Goal: Transaction & Acquisition: Purchase product/service

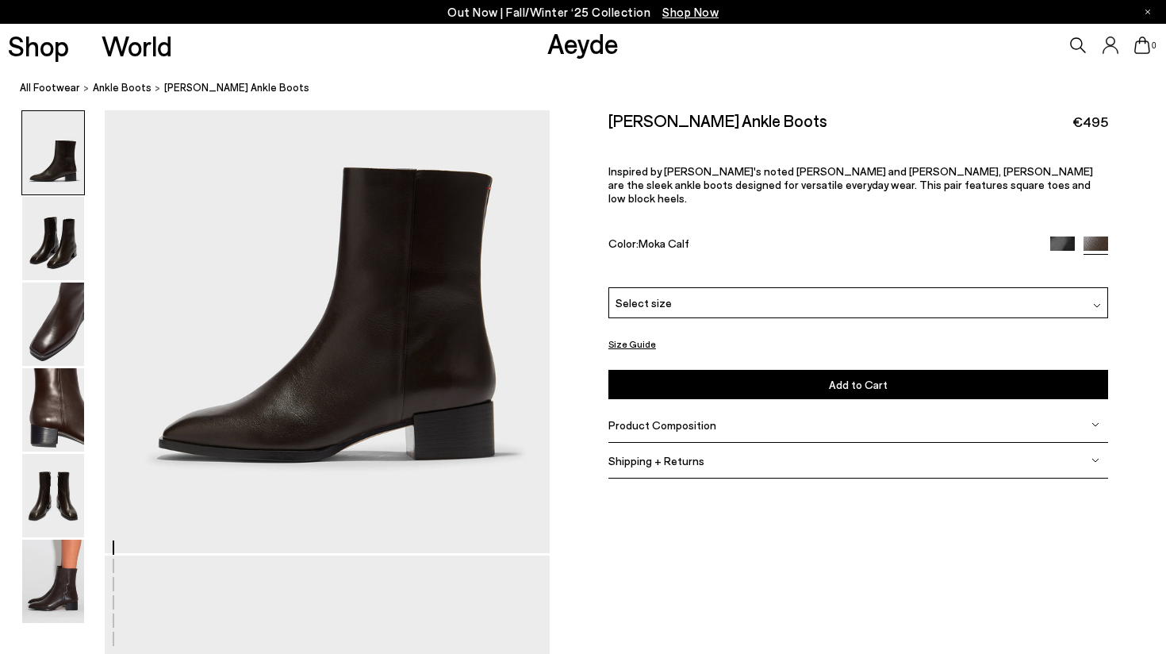
scroll to position [152, 0]
click at [63, 505] on img at bounding box center [53, 495] width 62 height 83
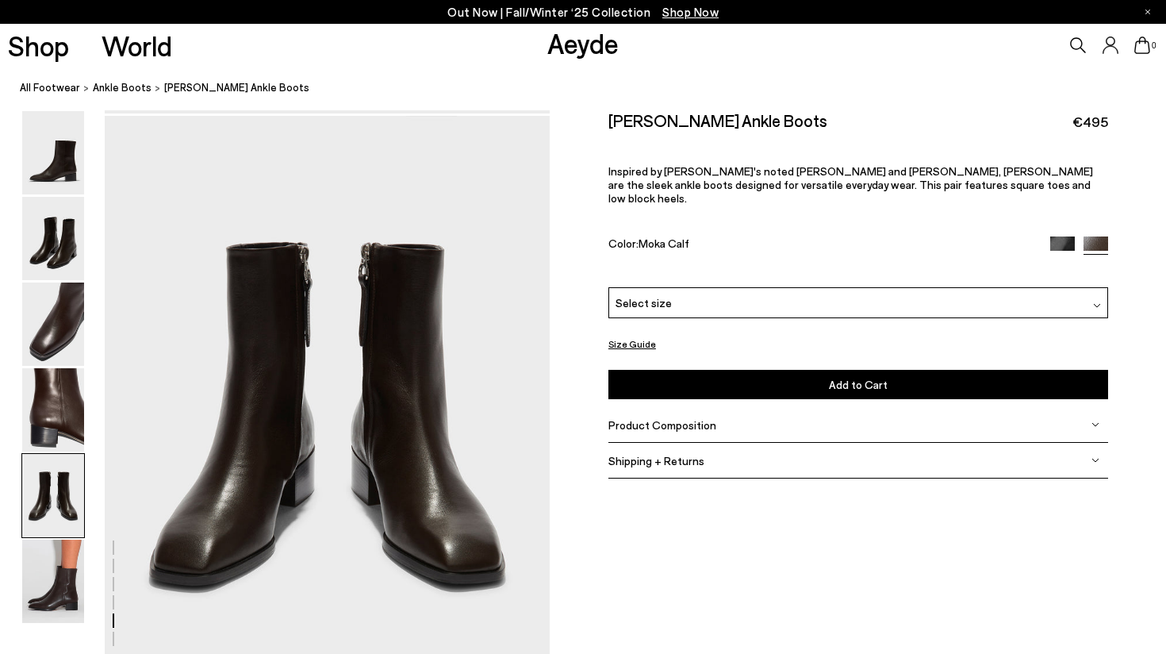
scroll to position [2386, 0]
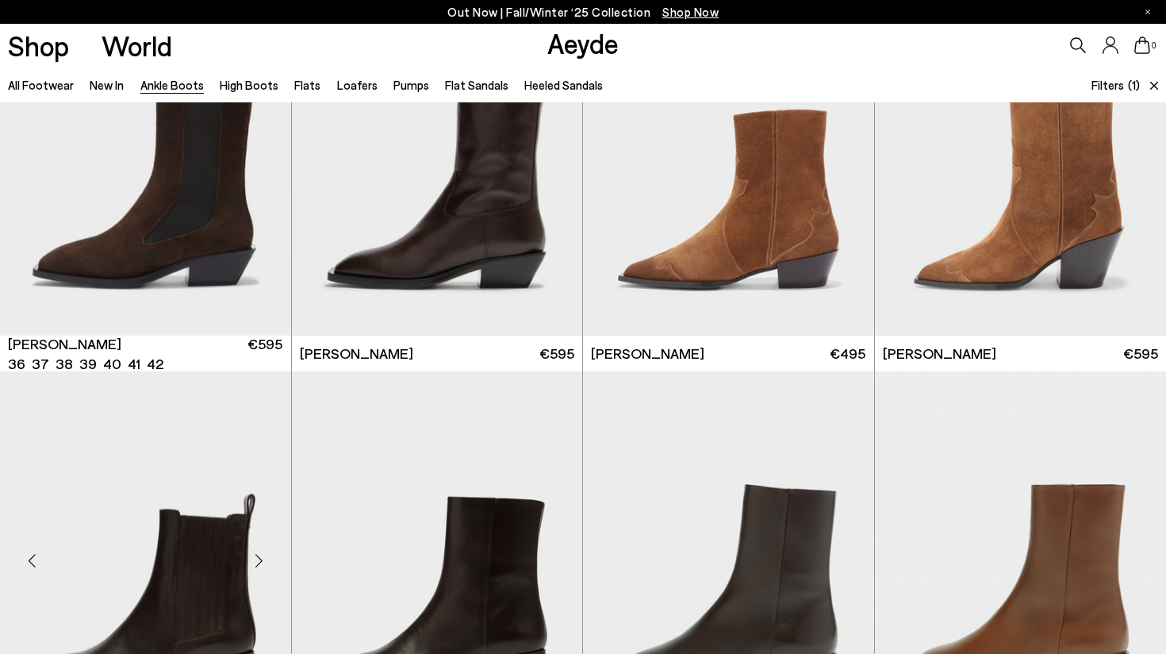
scroll to position [2028, 0]
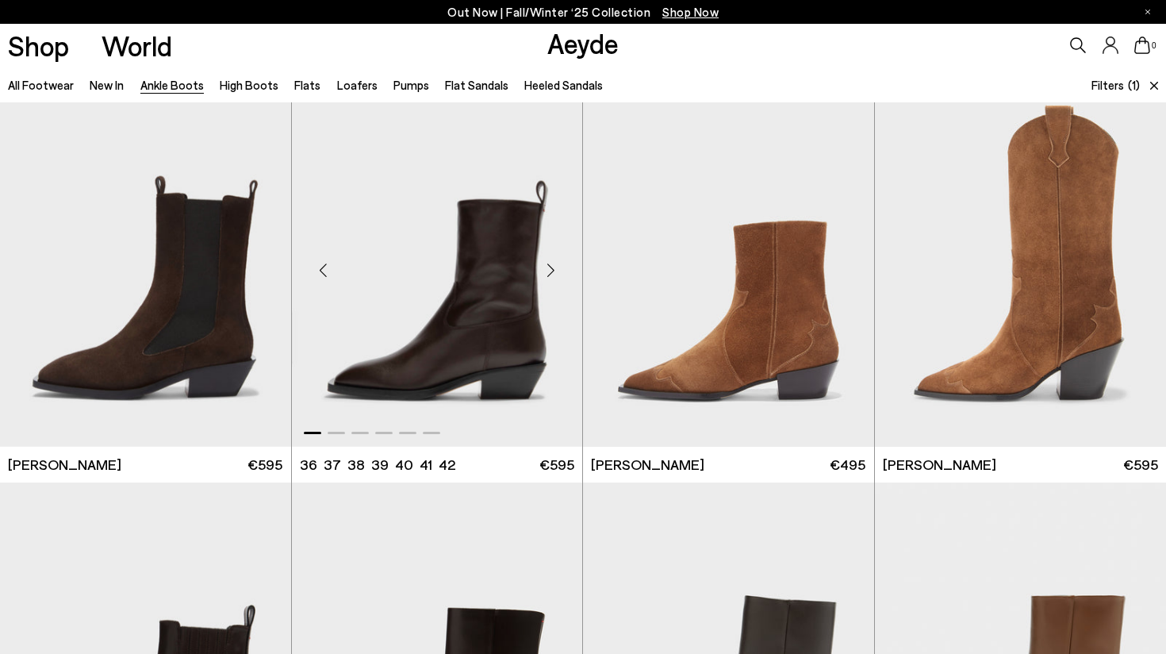
click at [551, 278] on div "Next slide" at bounding box center [551, 271] width 48 height 48
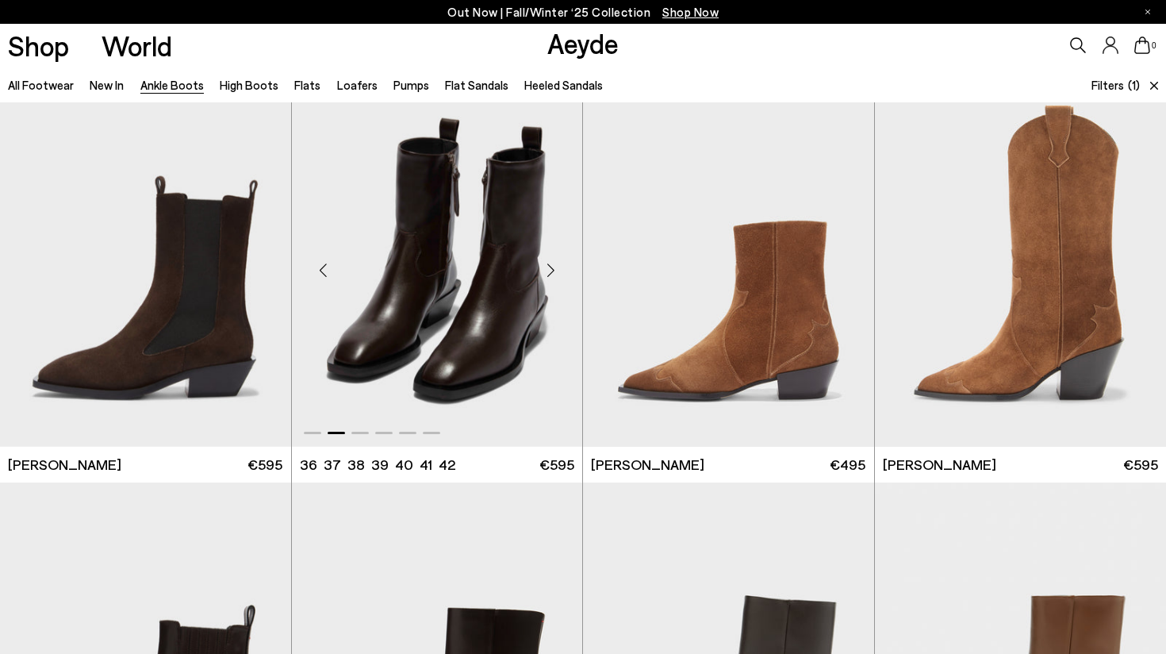
click at [551, 278] on div "Next slide" at bounding box center [551, 271] width 48 height 48
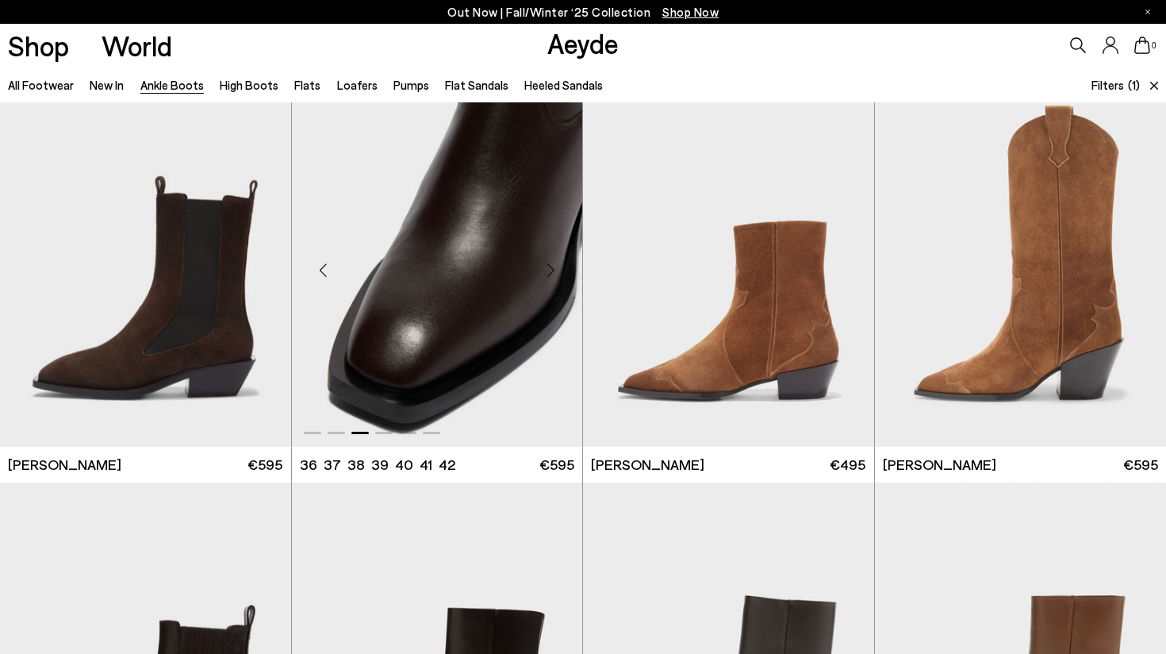
click at [551, 278] on div "Next slide" at bounding box center [551, 271] width 48 height 48
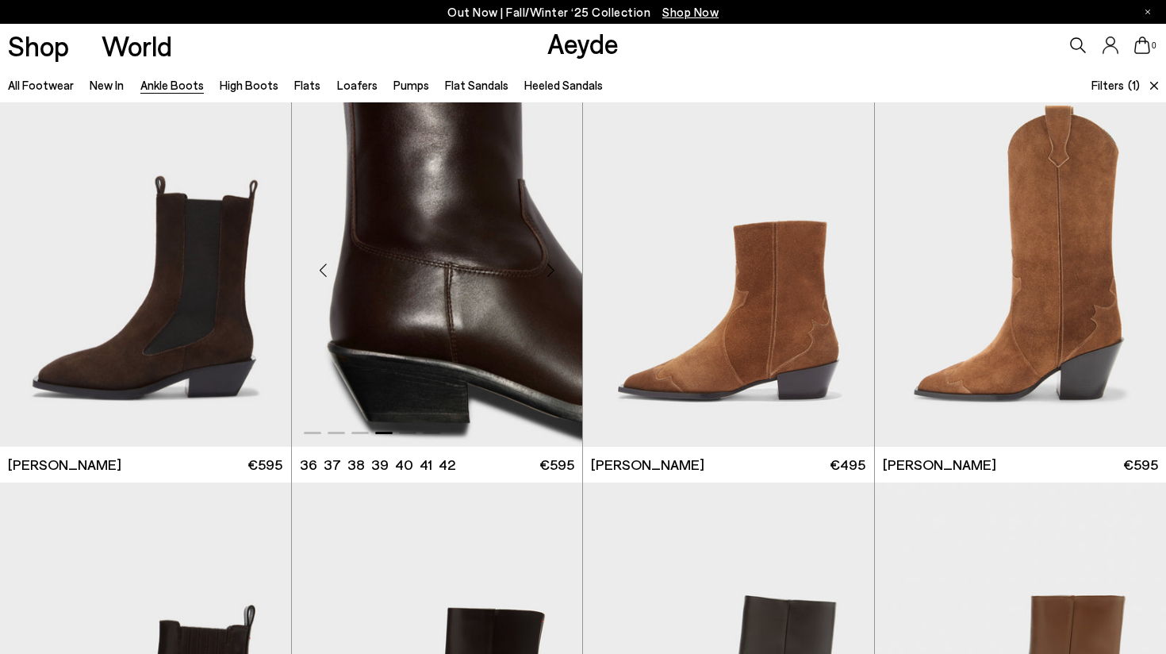
click at [553, 270] on div "Next slide" at bounding box center [551, 271] width 48 height 48
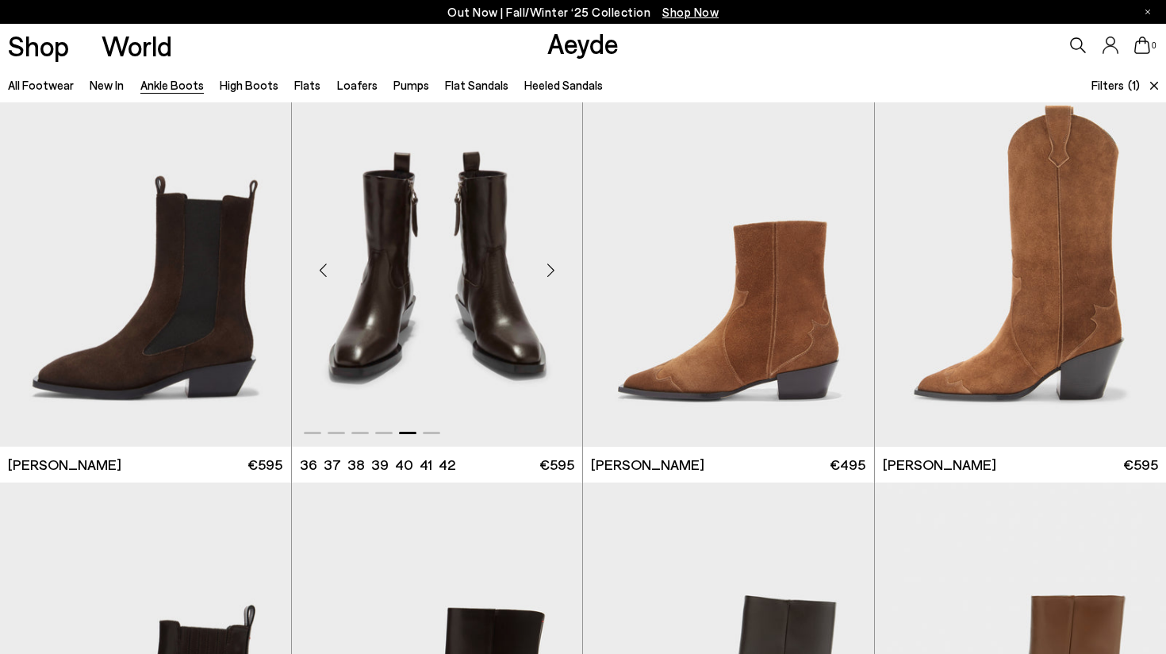
click at [553, 270] on div "Next slide" at bounding box center [551, 271] width 48 height 48
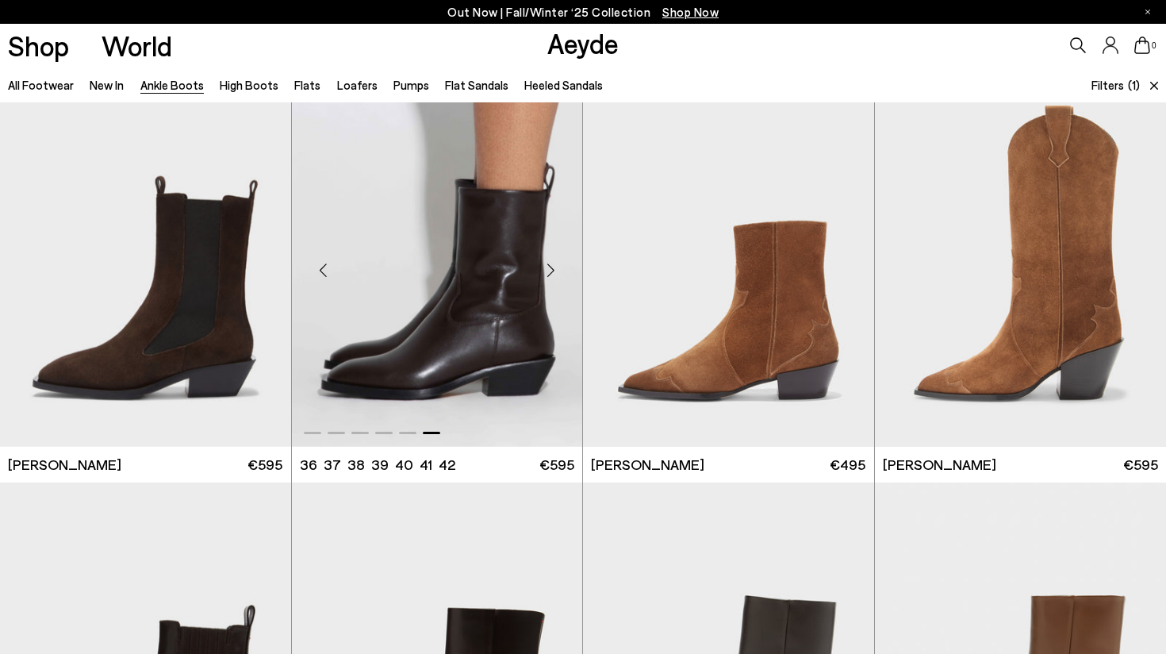
click at [553, 270] on div "Next slide" at bounding box center [551, 271] width 48 height 48
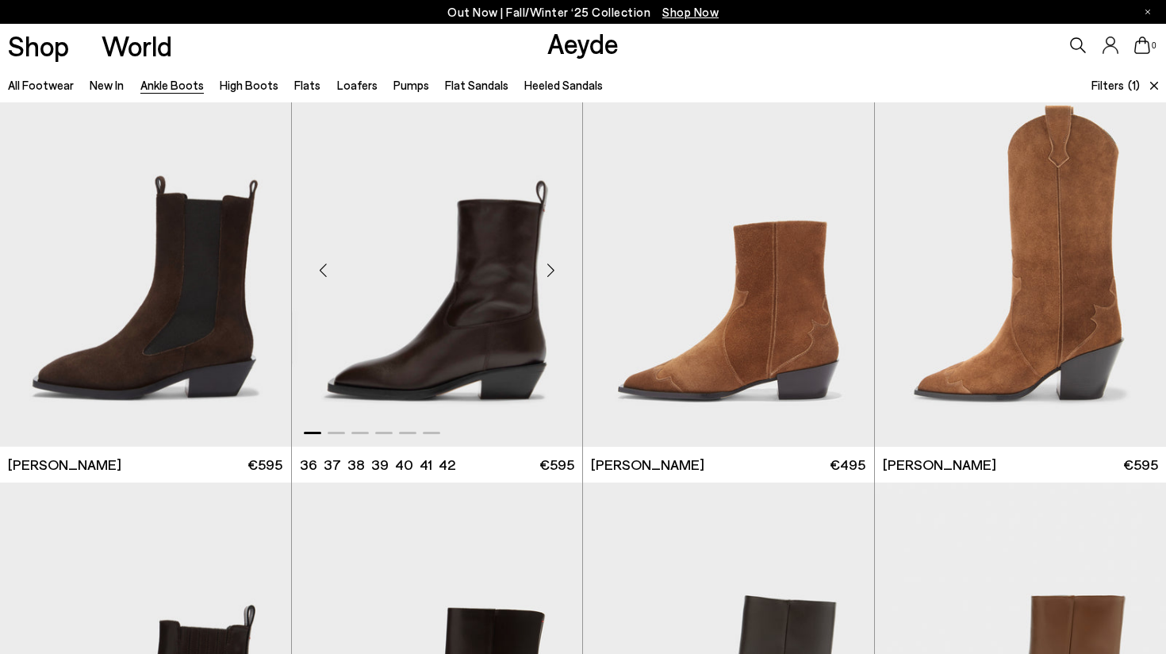
click at [553, 270] on div "Next slide" at bounding box center [551, 271] width 48 height 48
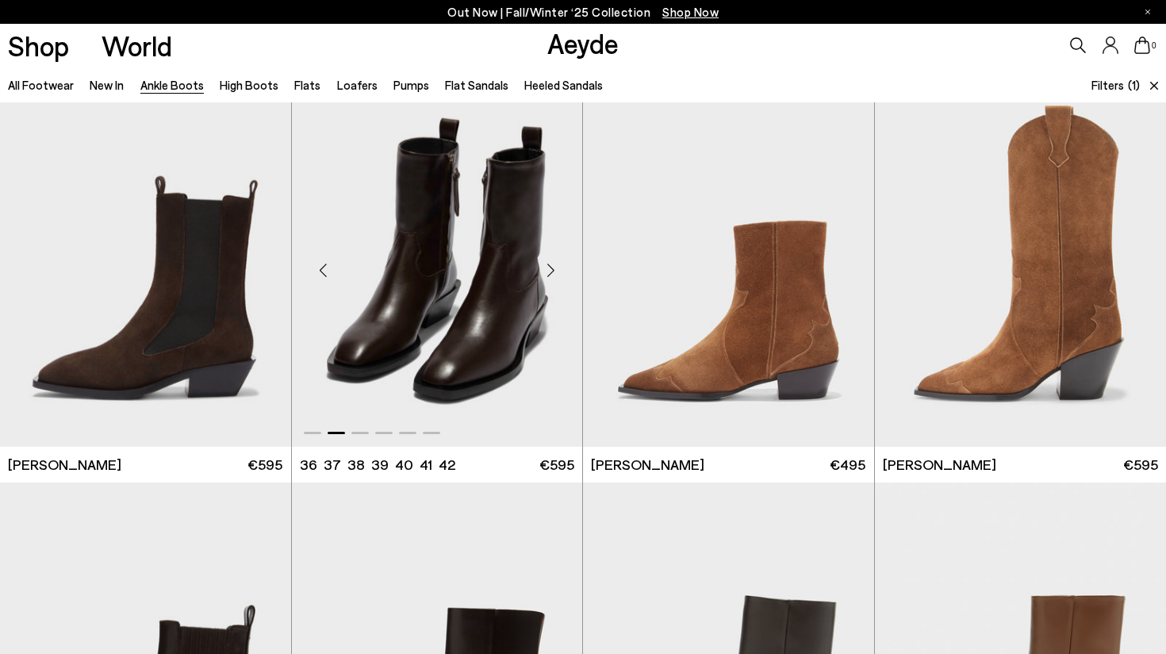
click at [553, 270] on div "Next slide" at bounding box center [551, 271] width 48 height 48
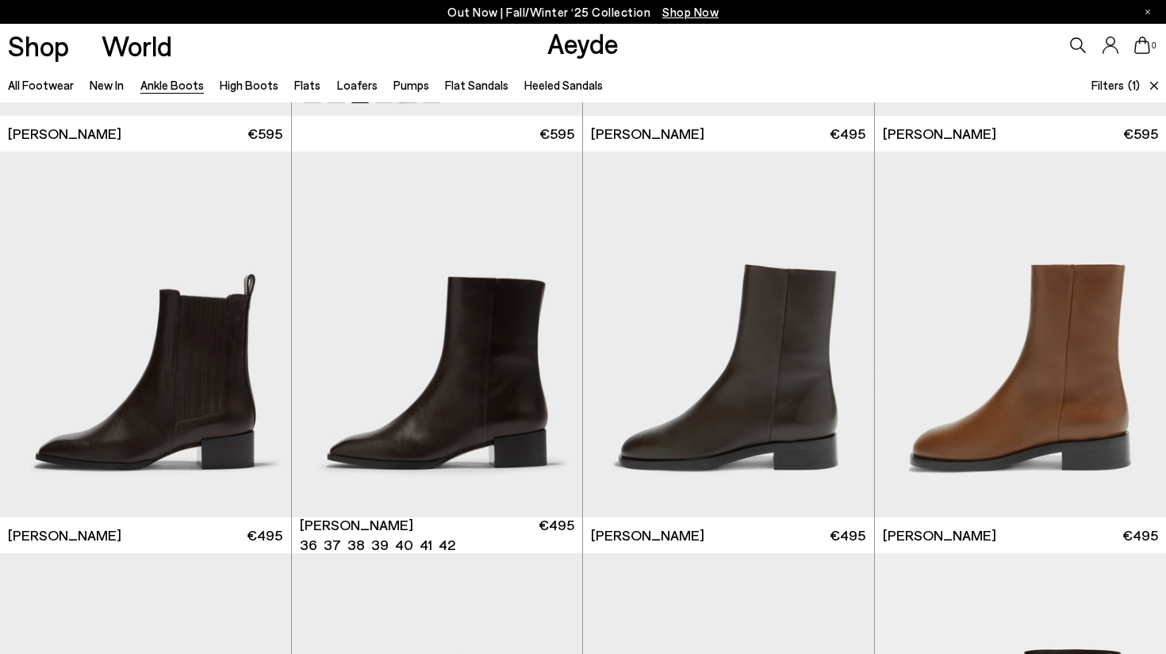
scroll to position [2356, 0]
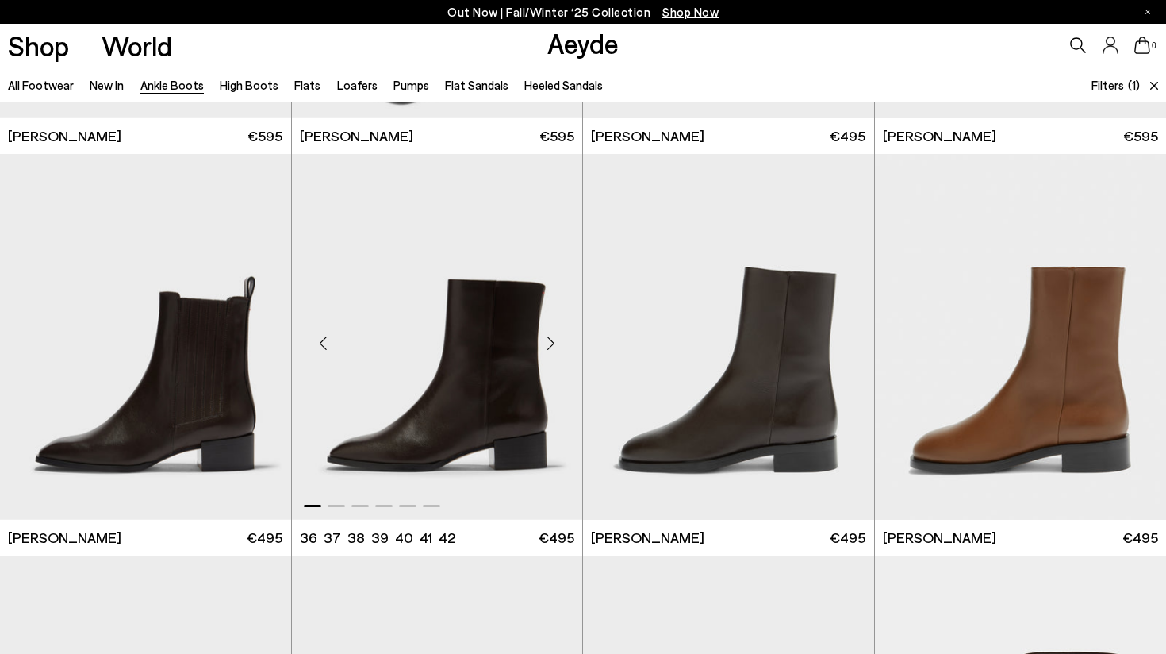
click at [554, 336] on div "Next slide" at bounding box center [551, 343] width 48 height 48
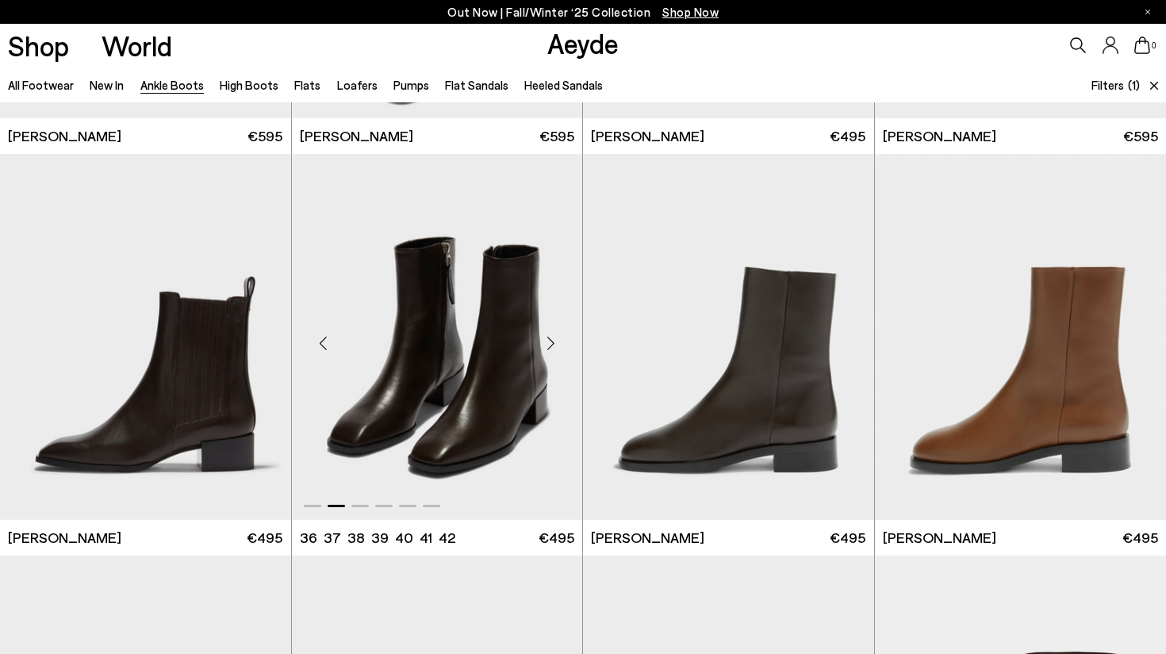
click at [555, 337] on div "Next slide" at bounding box center [551, 343] width 48 height 48
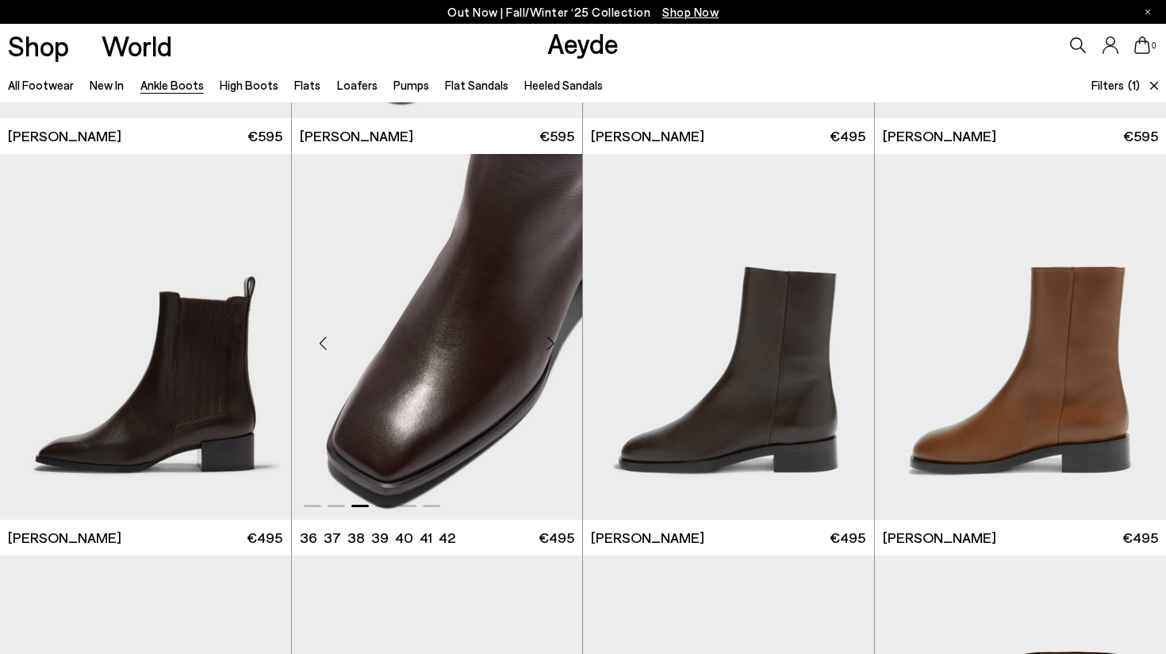
click at [555, 337] on div "Next slide" at bounding box center [551, 343] width 48 height 48
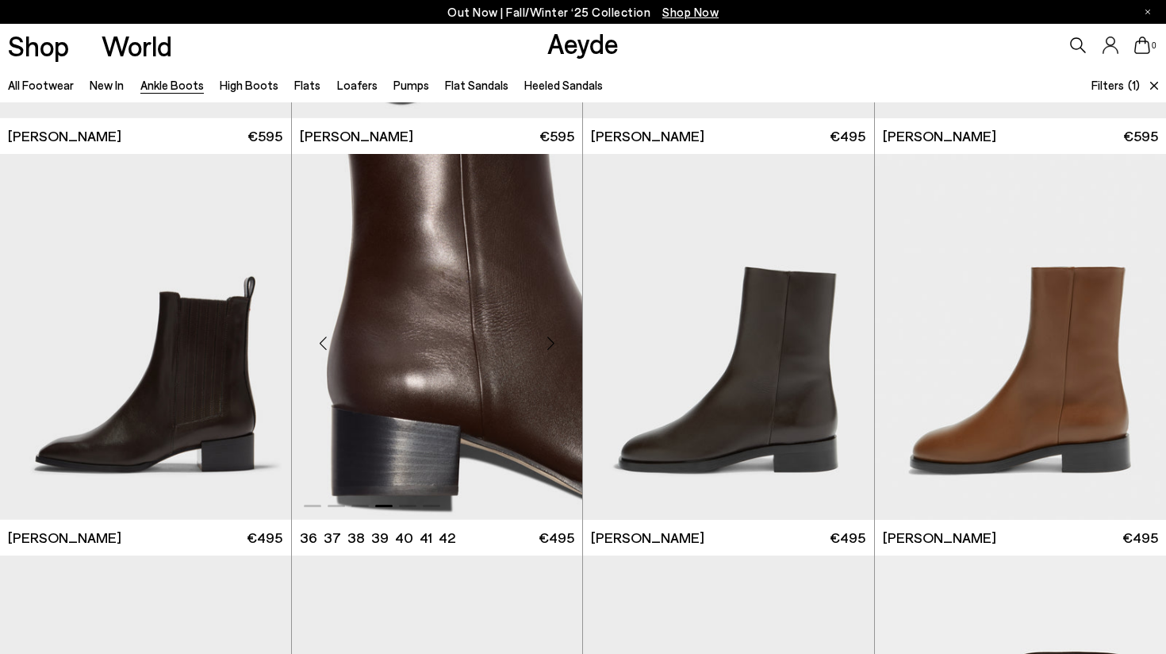
click at [555, 337] on div "Next slide" at bounding box center [551, 343] width 48 height 48
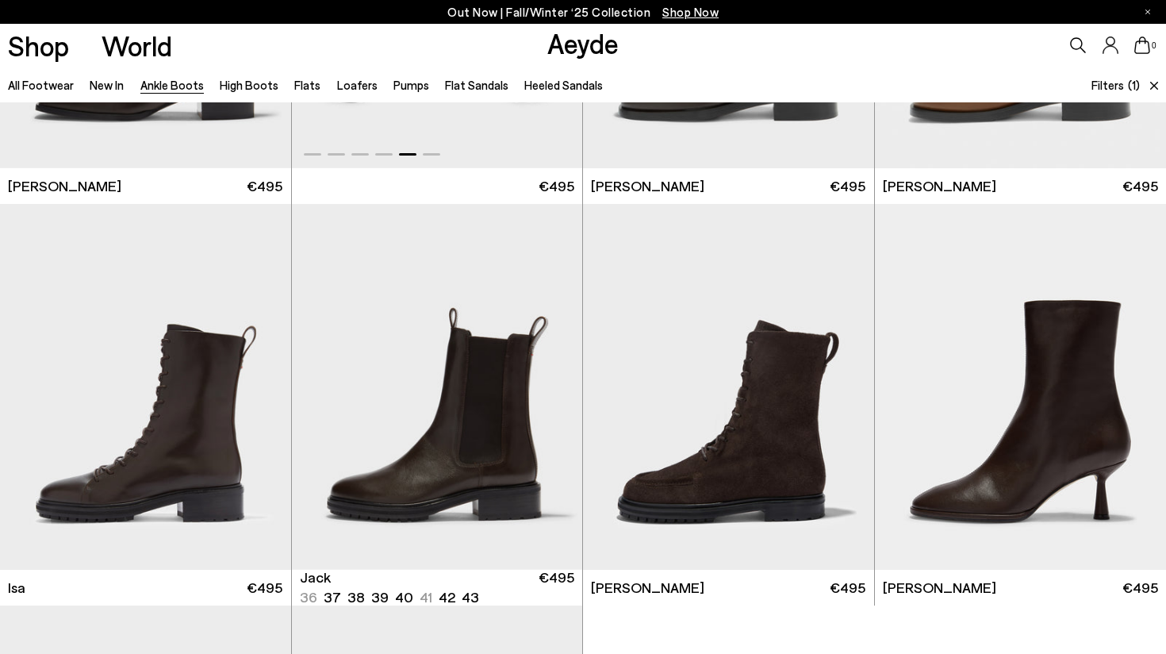
scroll to position [2730, 0]
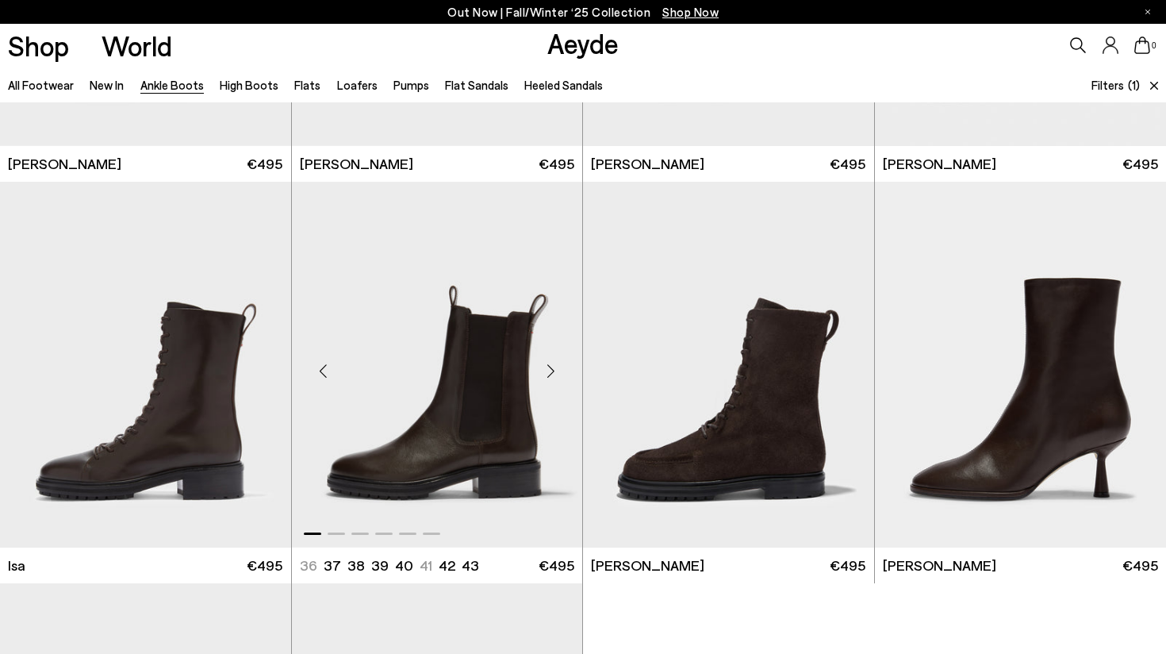
click at [550, 372] on div "Next slide" at bounding box center [551, 371] width 48 height 48
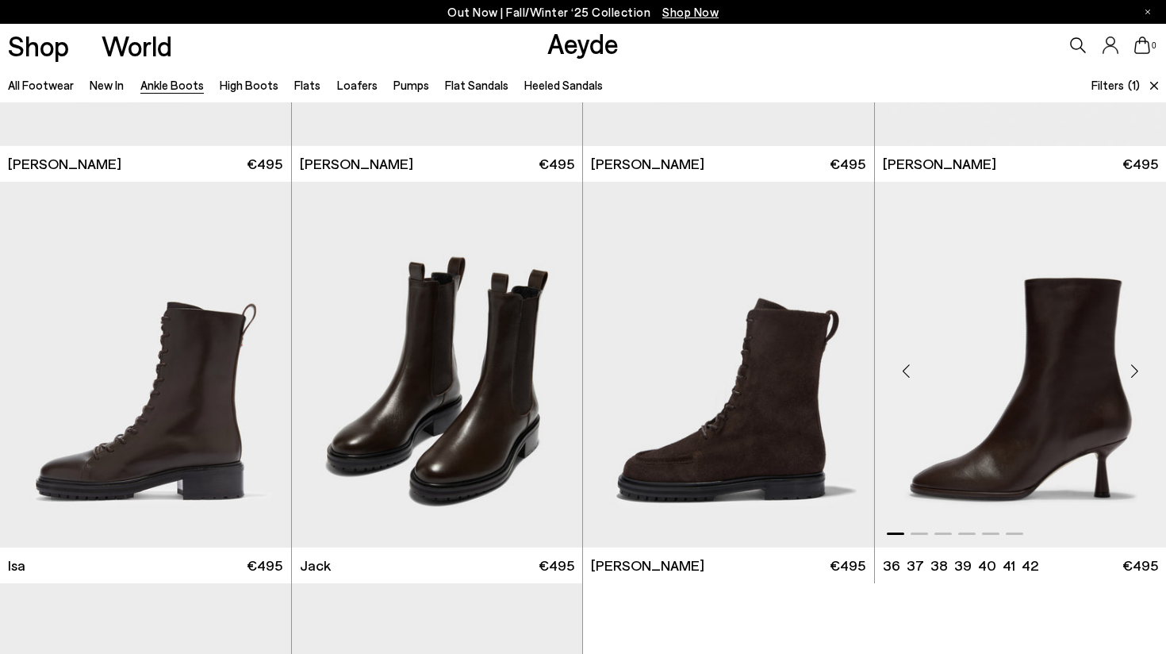
scroll to position [2736, 0]
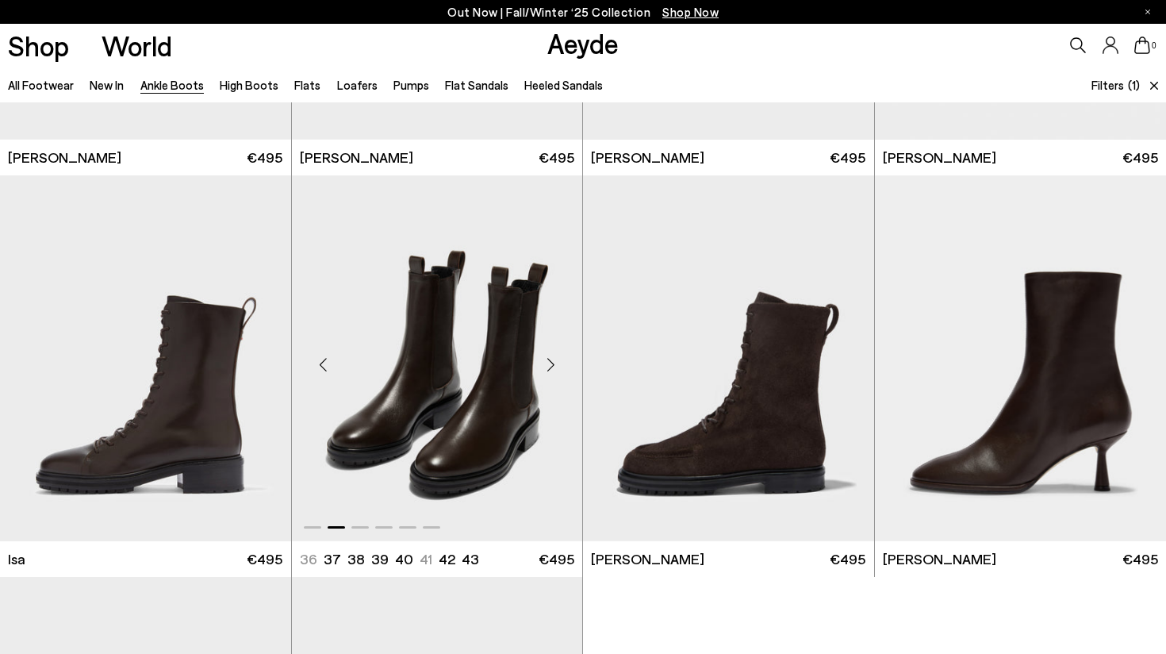
click at [558, 370] on div "Next slide" at bounding box center [551, 364] width 48 height 48
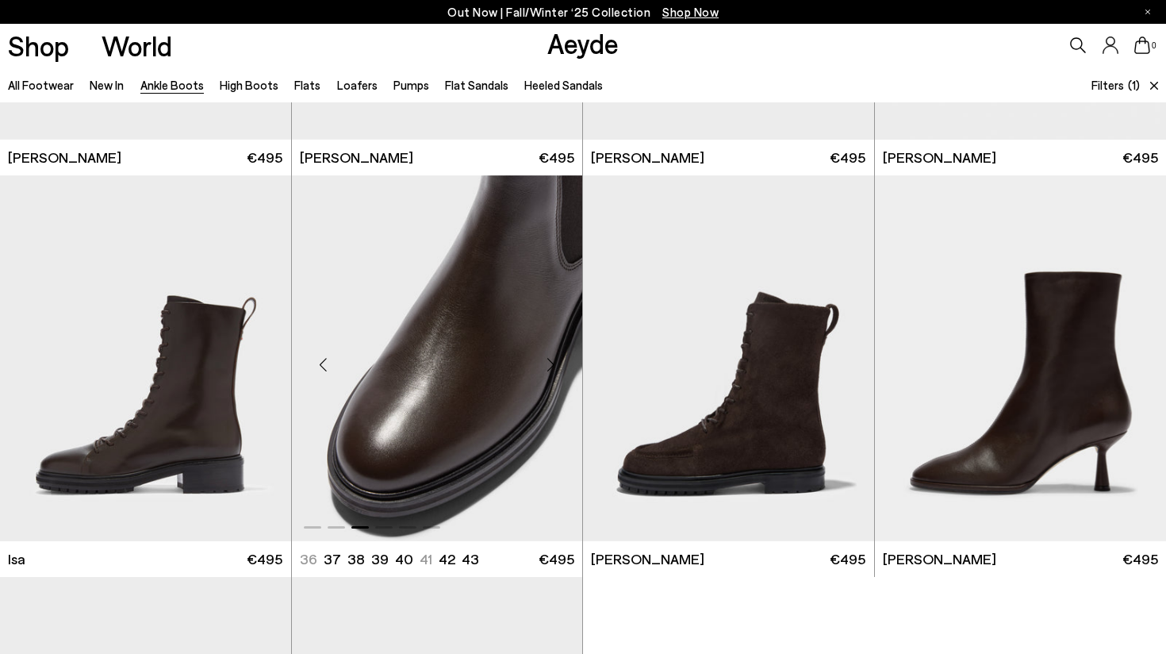
click at [558, 370] on div "Next slide" at bounding box center [551, 364] width 48 height 48
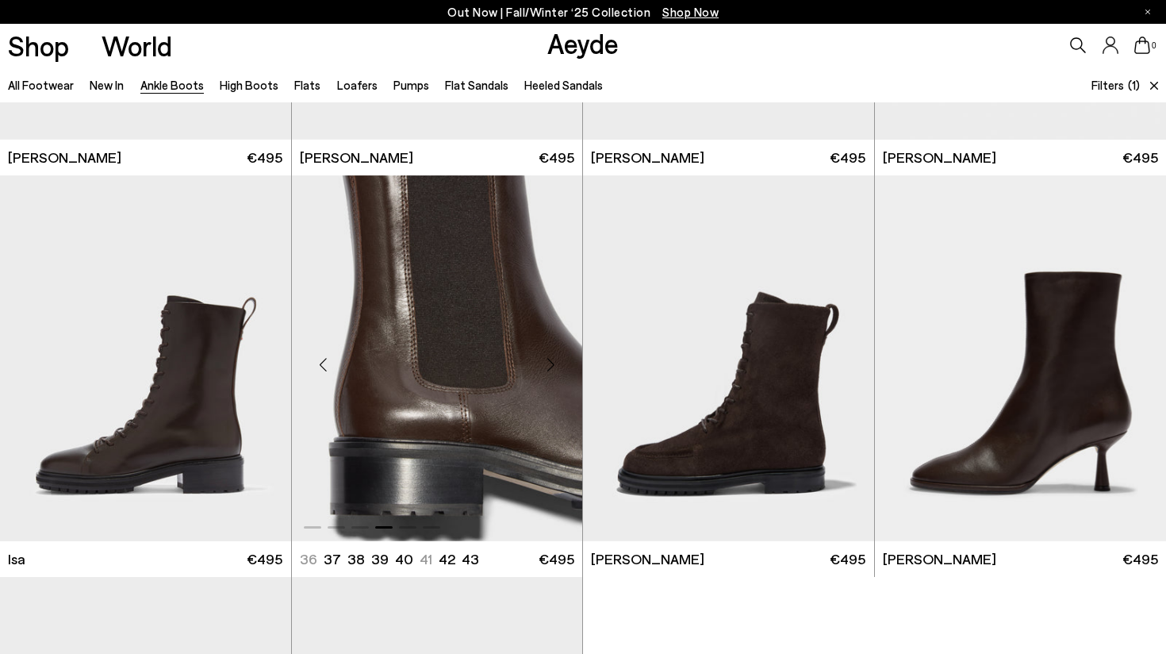
click at [558, 370] on div "Next slide" at bounding box center [551, 364] width 48 height 48
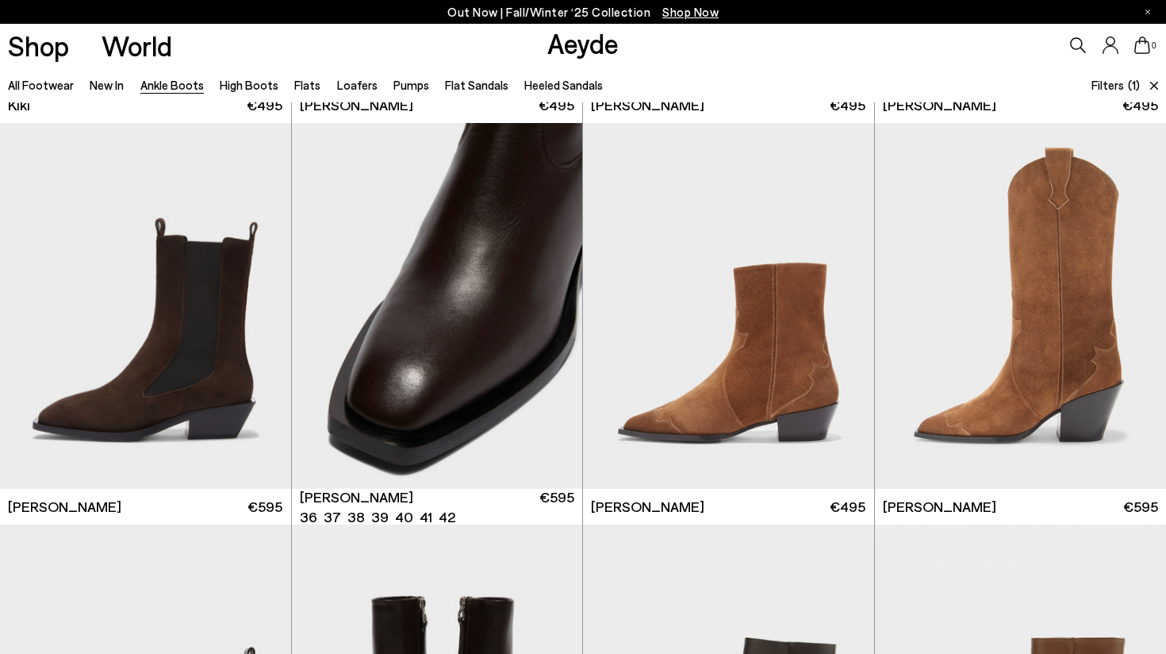
scroll to position [1958, 0]
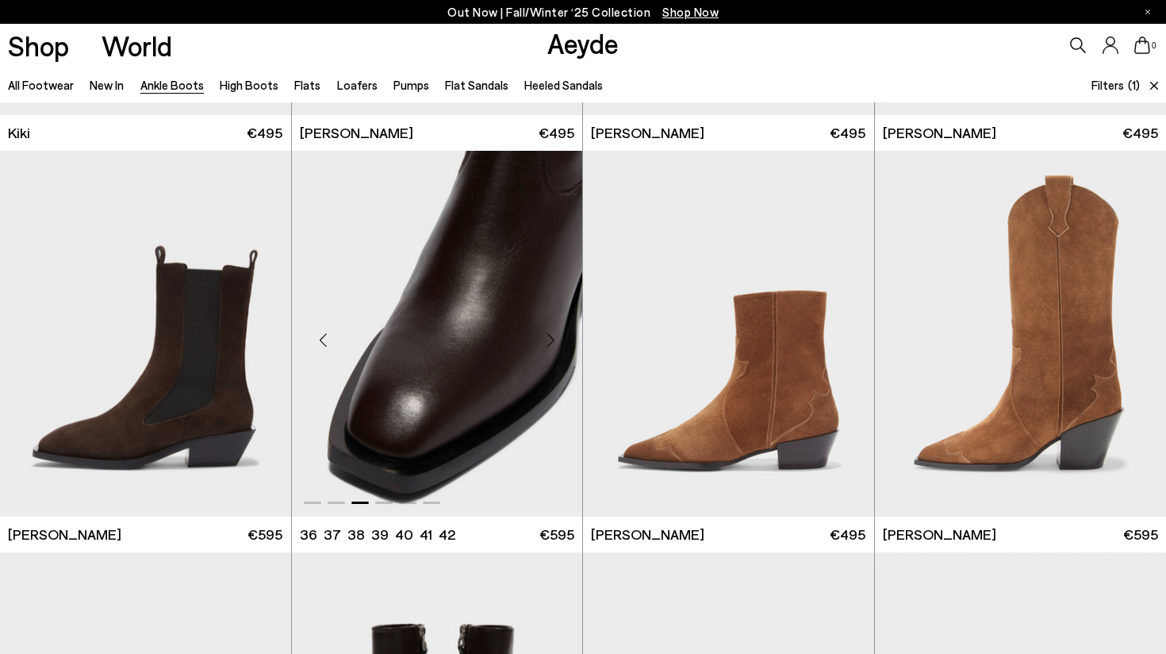
click at [557, 332] on div "Next slide" at bounding box center [551, 341] width 48 height 48
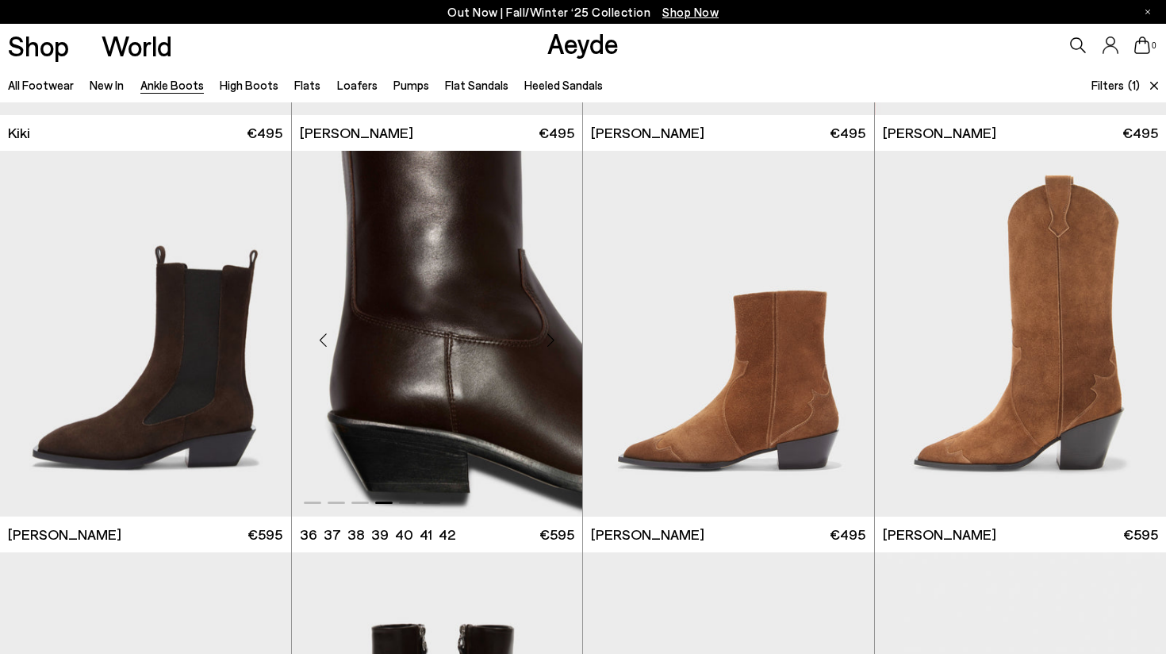
click at [558, 333] on div "Next slide" at bounding box center [551, 341] width 48 height 48
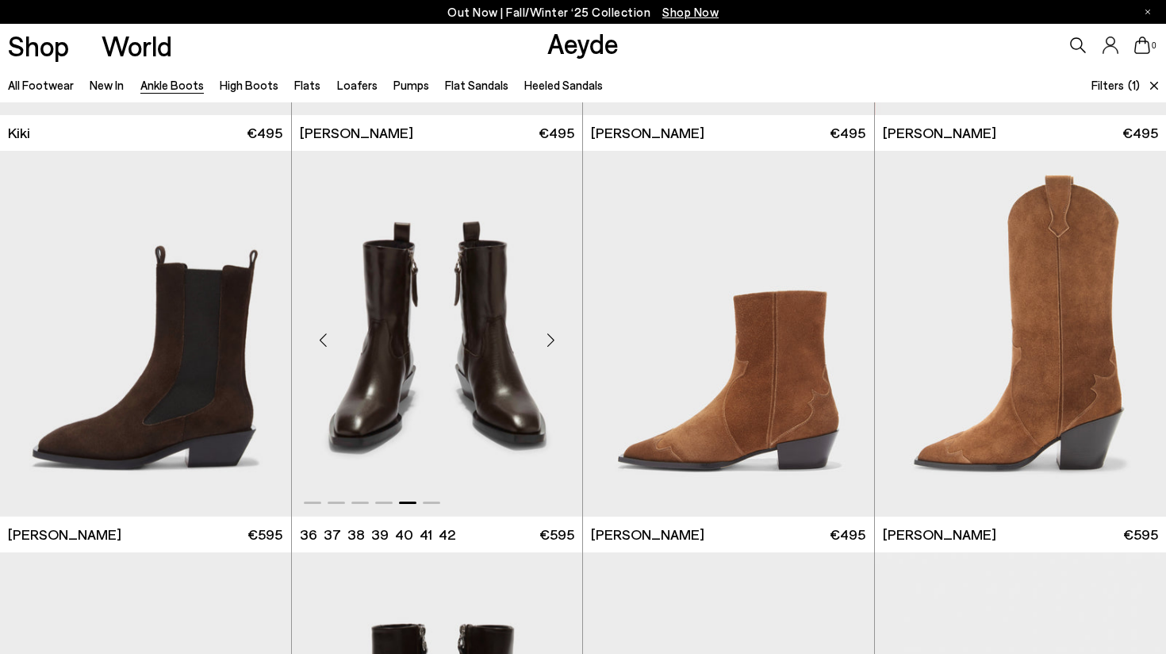
click at [558, 333] on div "Next slide" at bounding box center [551, 341] width 48 height 48
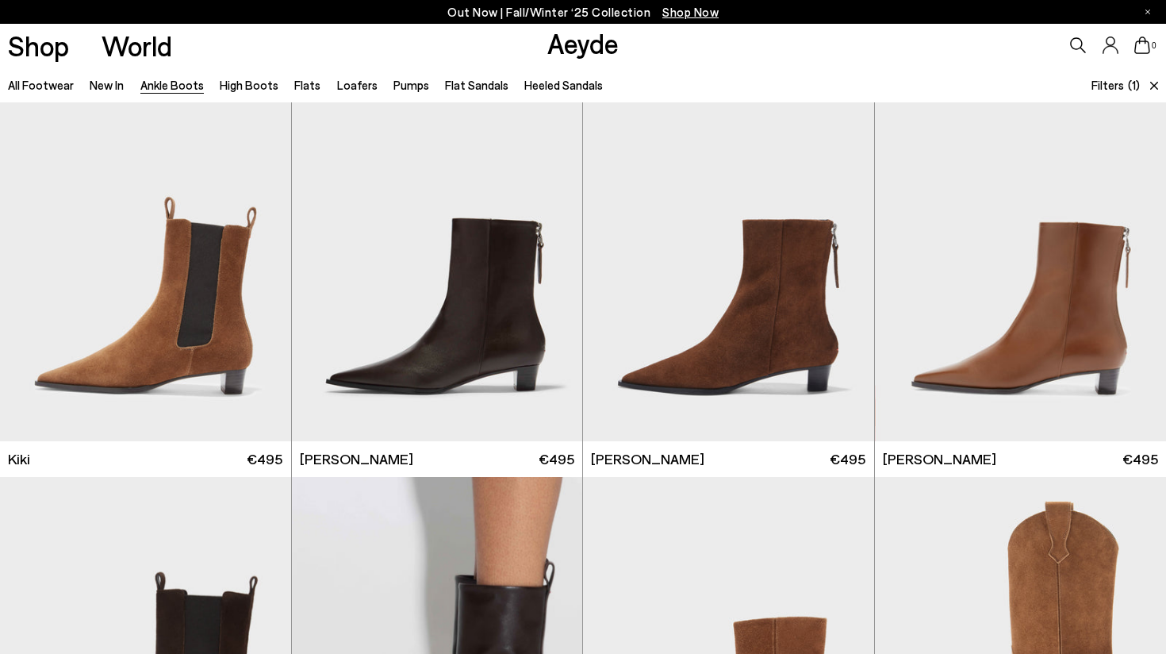
scroll to position [1505, 0]
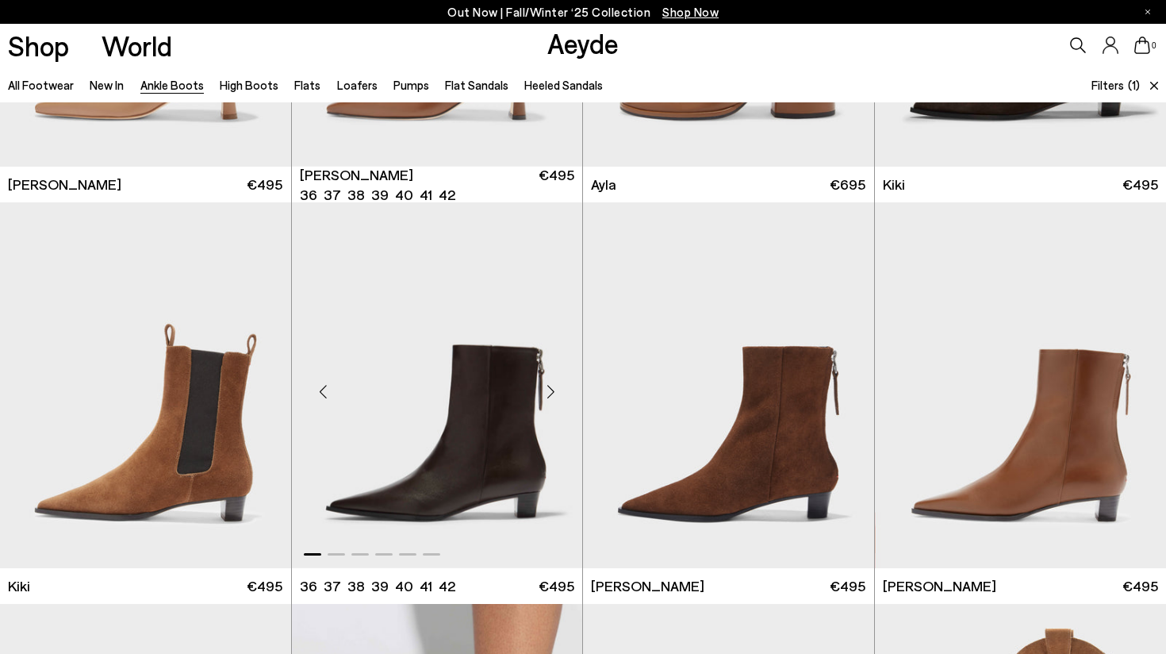
click at [559, 392] on div "Next slide" at bounding box center [551, 392] width 48 height 48
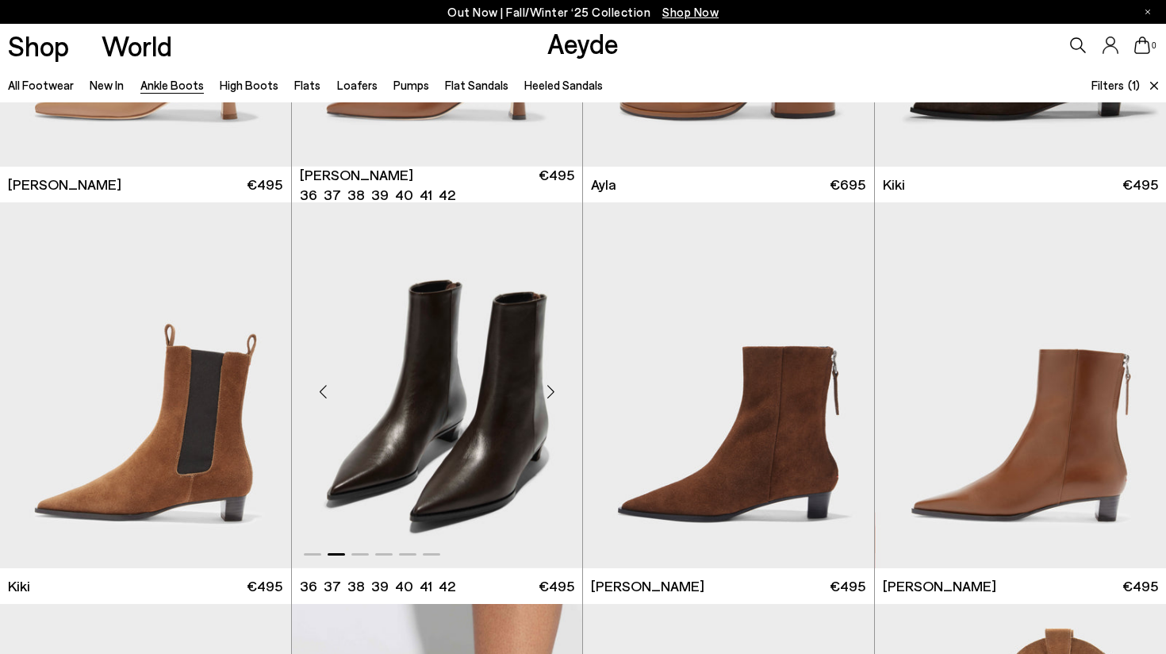
click at [560, 393] on div "Next slide" at bounding box center [551, 392] width 48 height 48
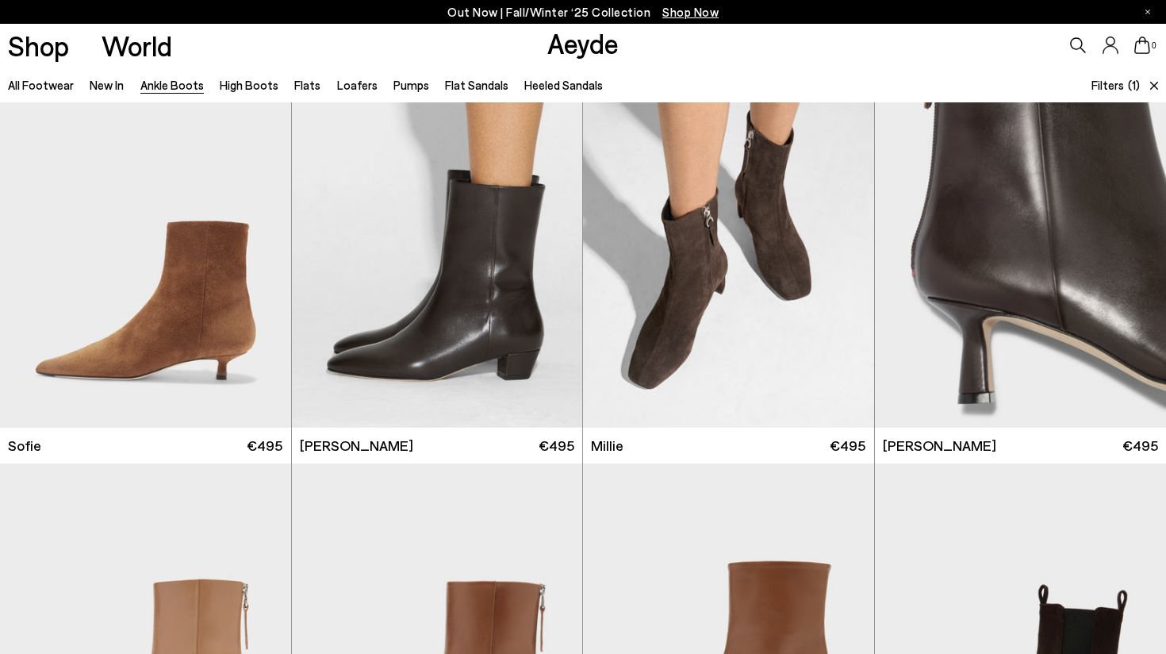
scroll to position [767, 0]
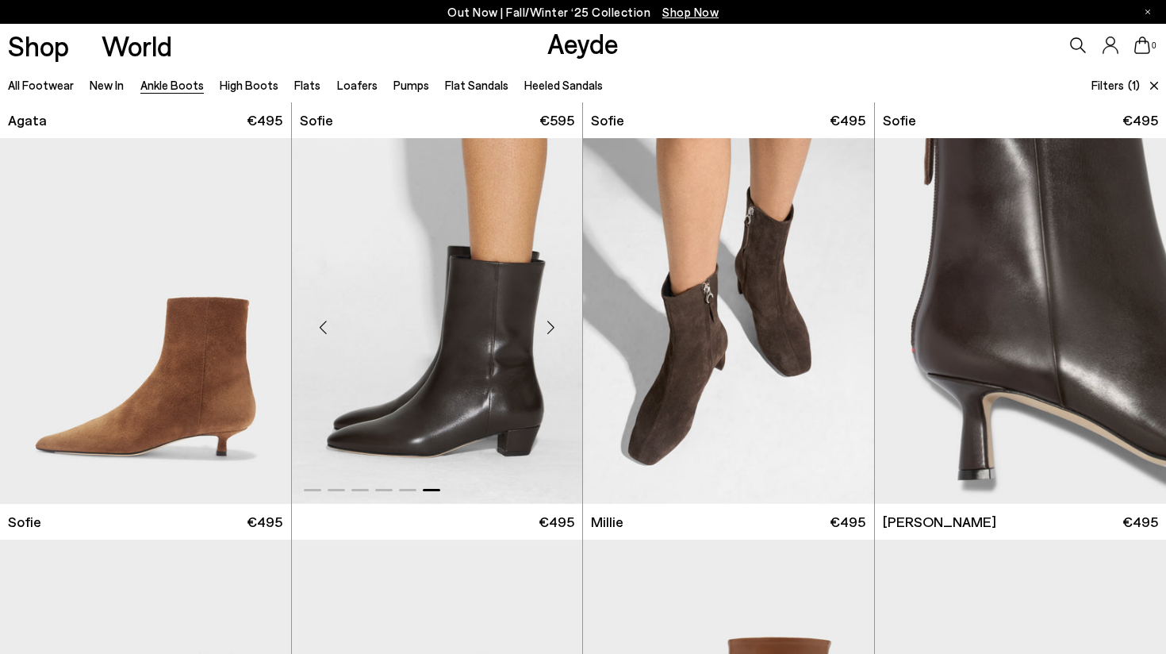
click at [566, 324] on div "Next slide" at bounding box center [551, 327] width 48 height 48
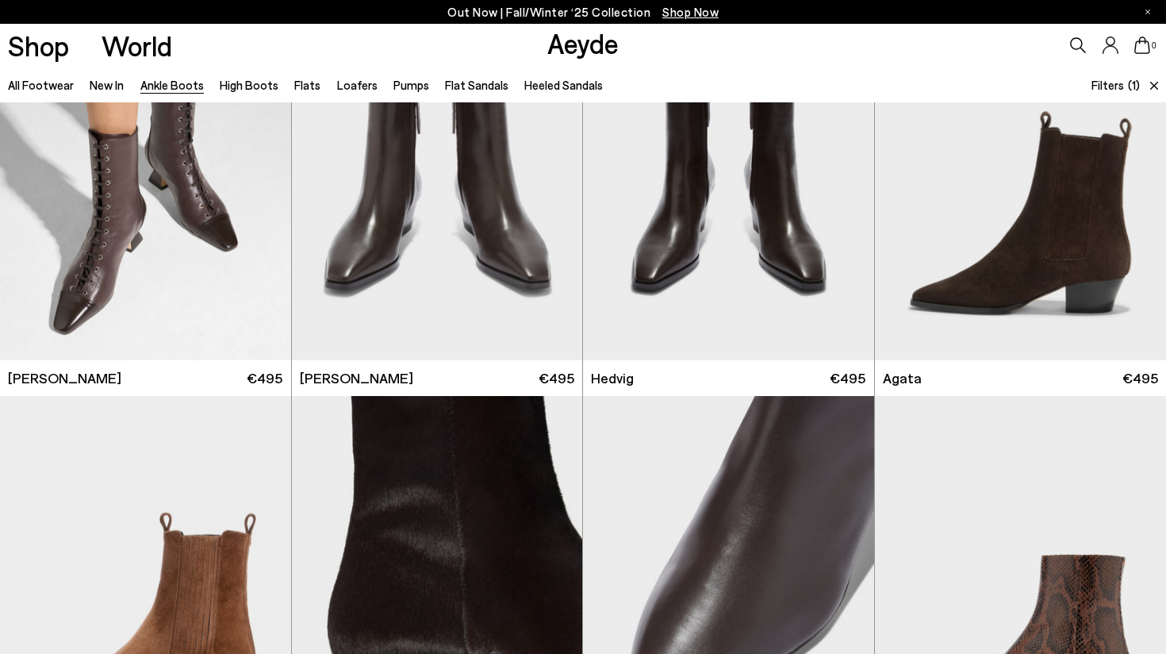
scroll to position [0, 0]
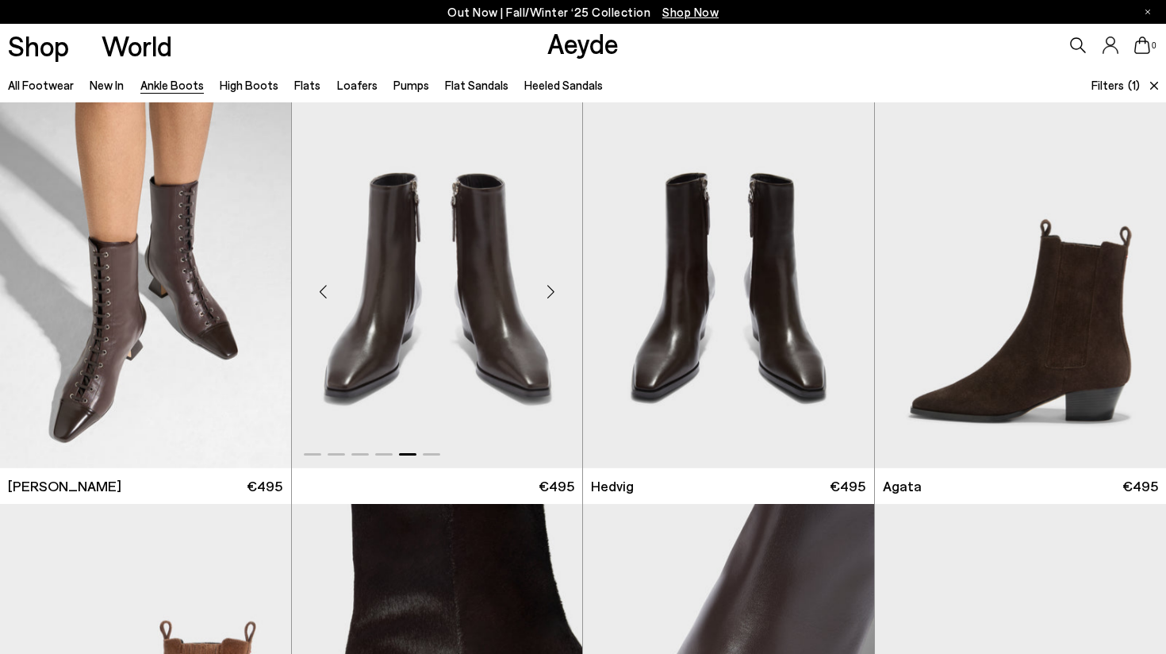
click at [550, 290] on div "Next slide" at bounding box center [551, 292] width 48 height 48
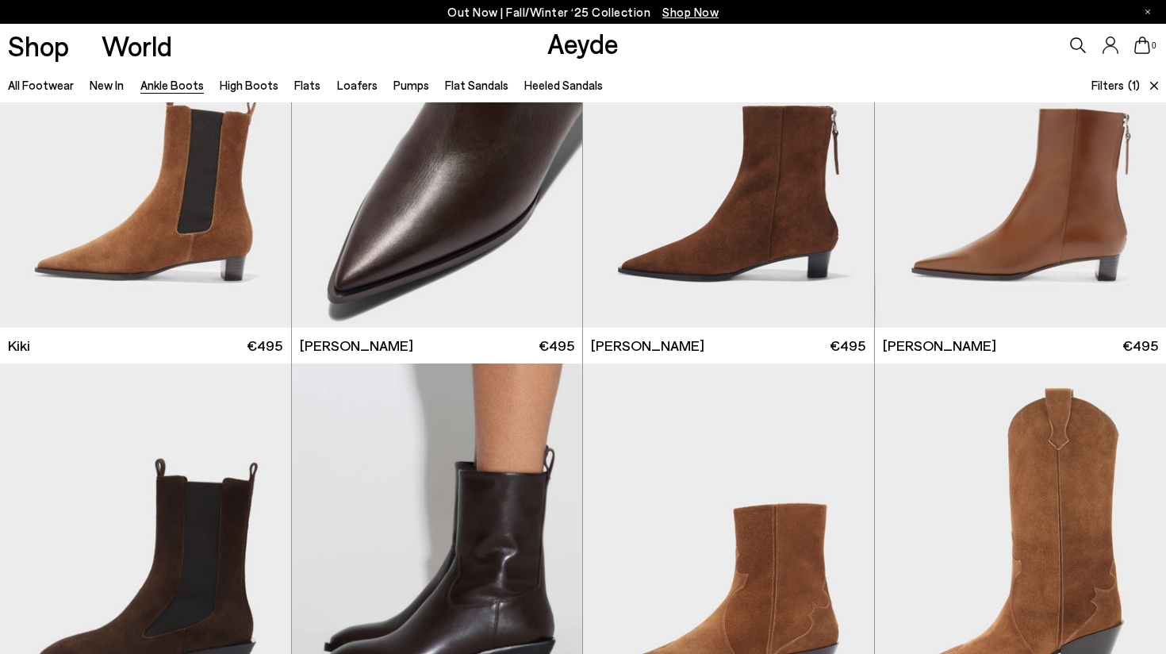
scroll to position [1948, 0]
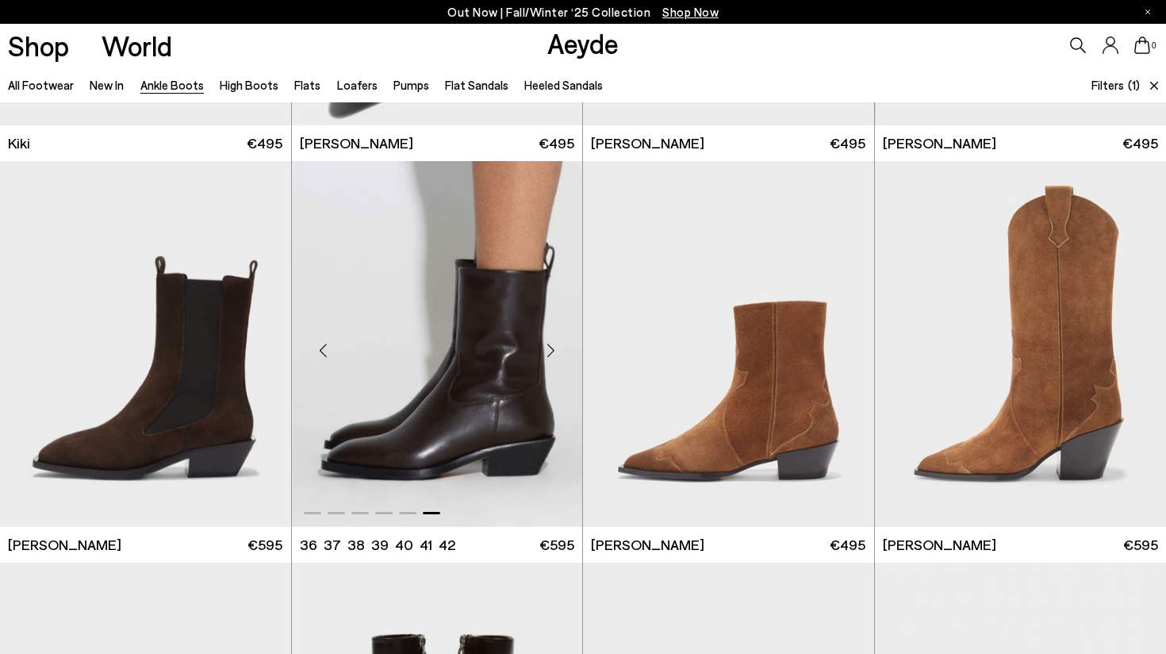
click at [557, 355] on div "Next slide" at bounding box center [551, 351] width 48 height 48
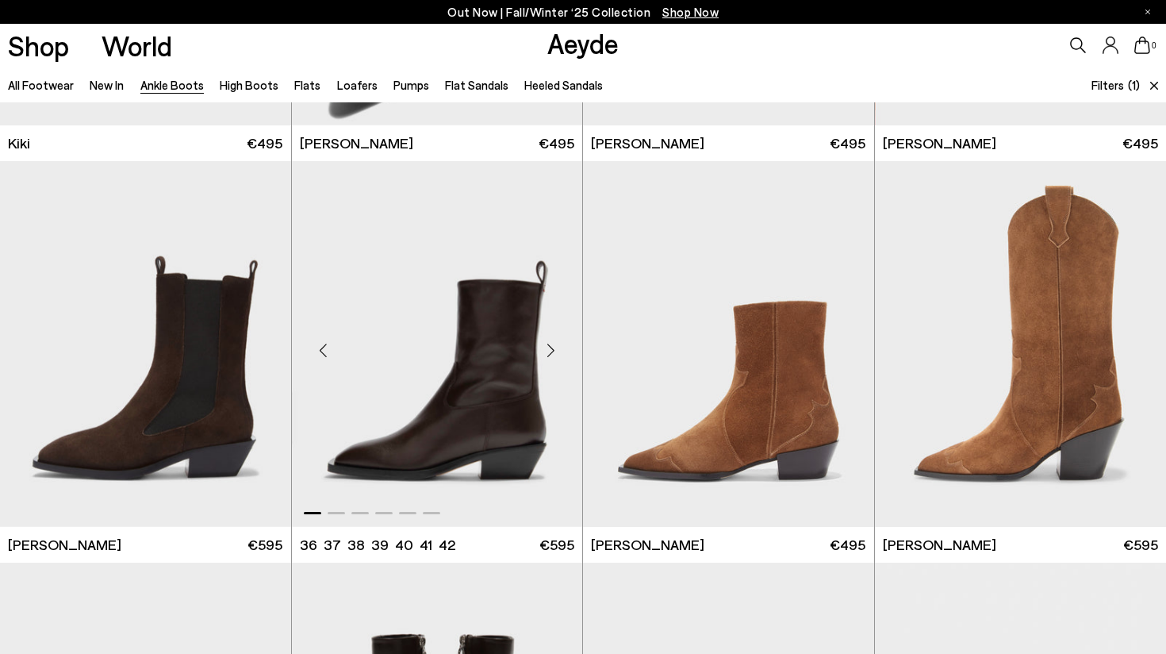
click at [557, 355] on div "Next slide" at bounding box center [551, 351] width 48 height 48
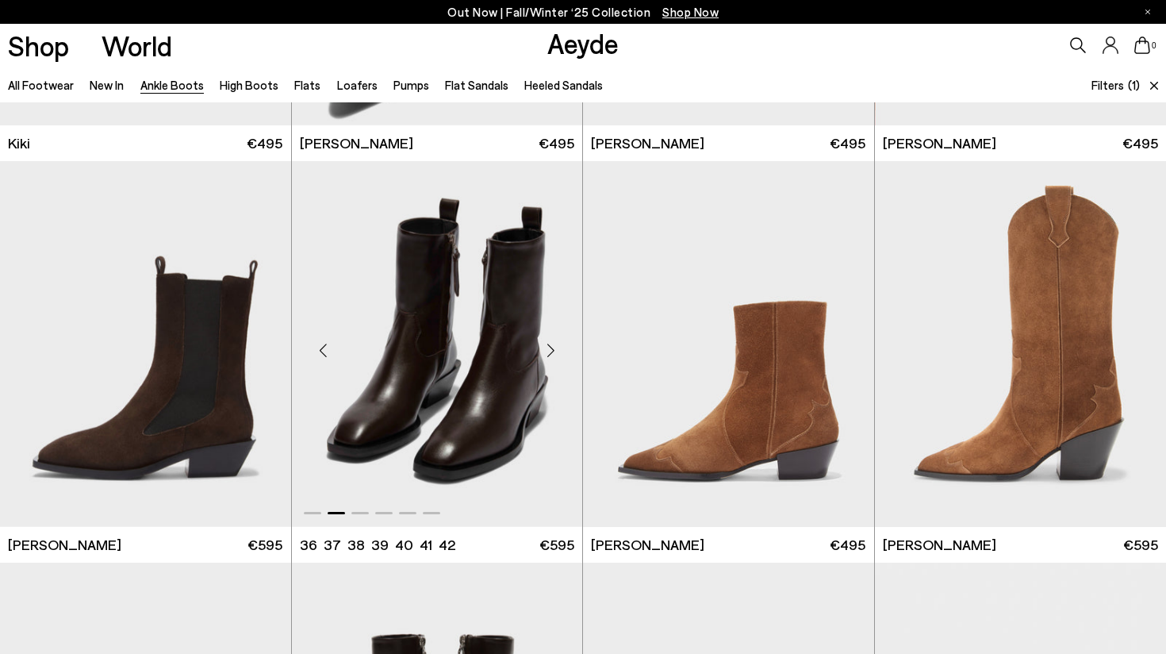
click at [557, 357] on div "Next slide" at bounding box center [551, 351] width 48 height 48
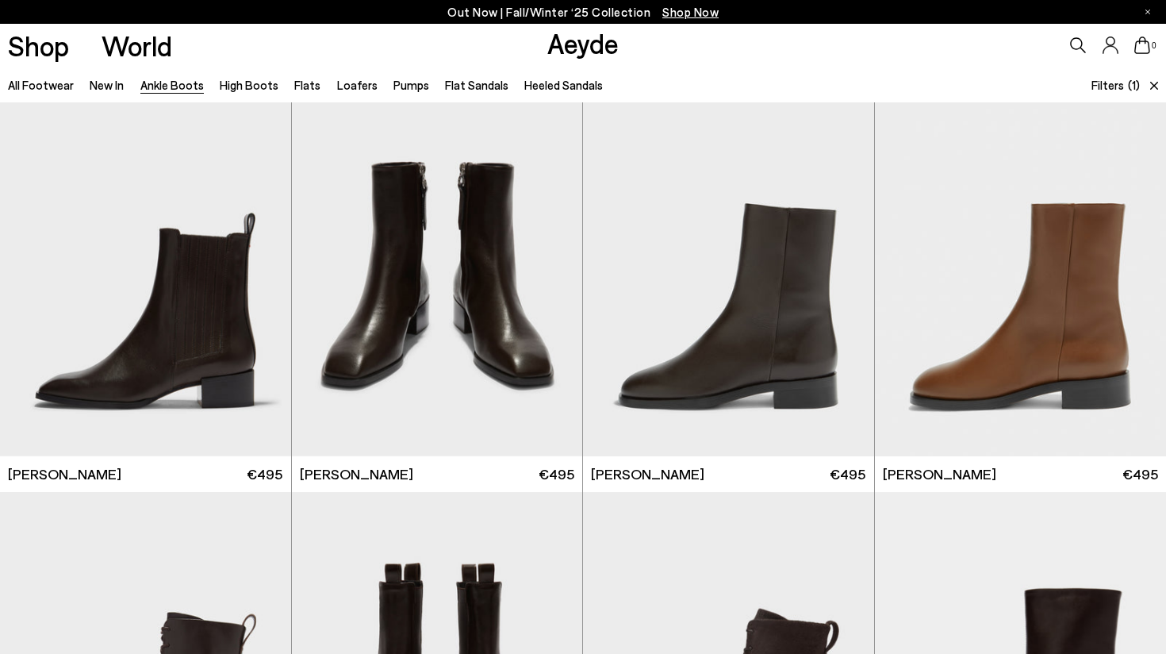
scroll to position [2418, 0]
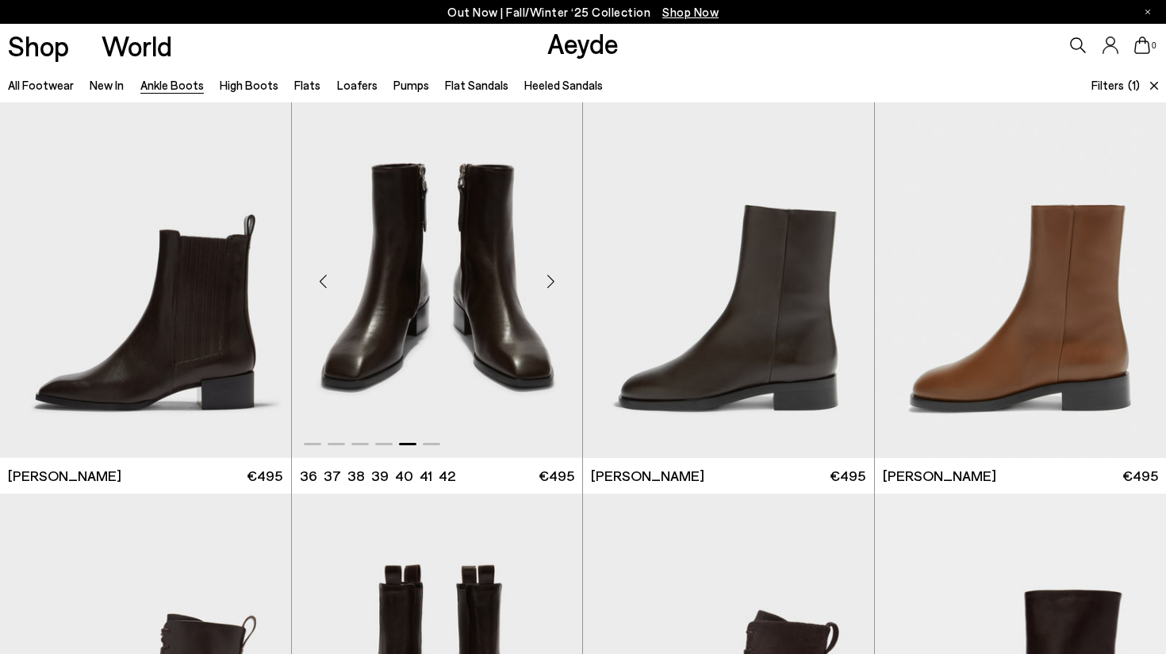
click at [562, 276] on div "Next slide" at bounding box center [551, 281] width 48 height 48
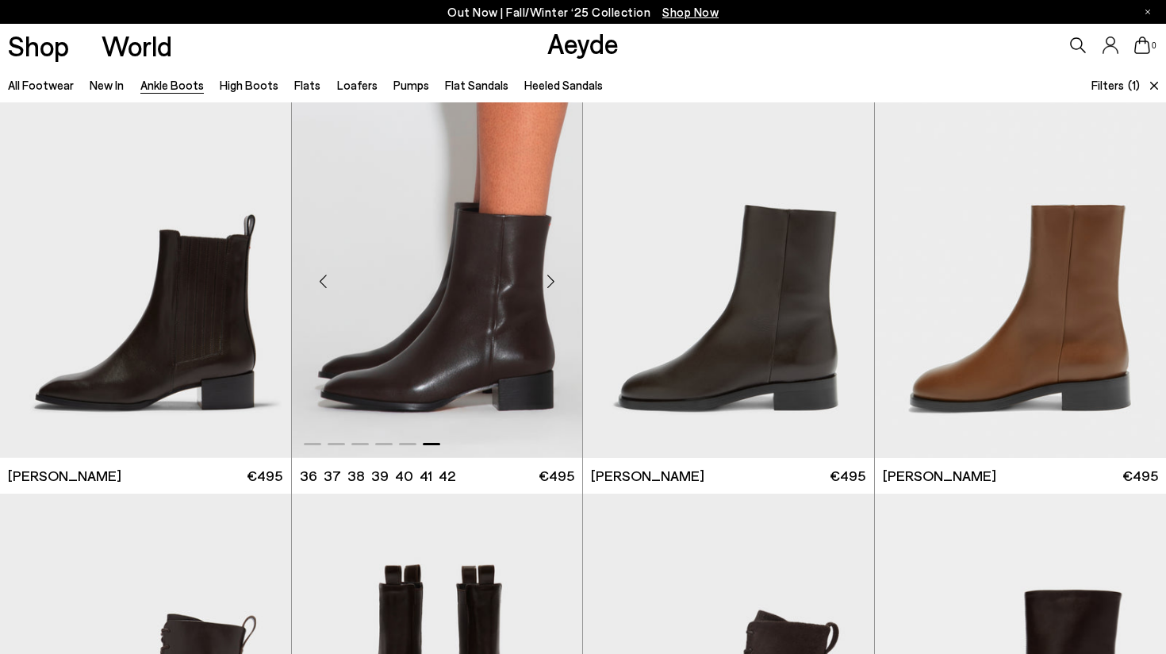
click at [562, 277] on div "Next slide" at bounding box center [551, 281] width 48 height 48
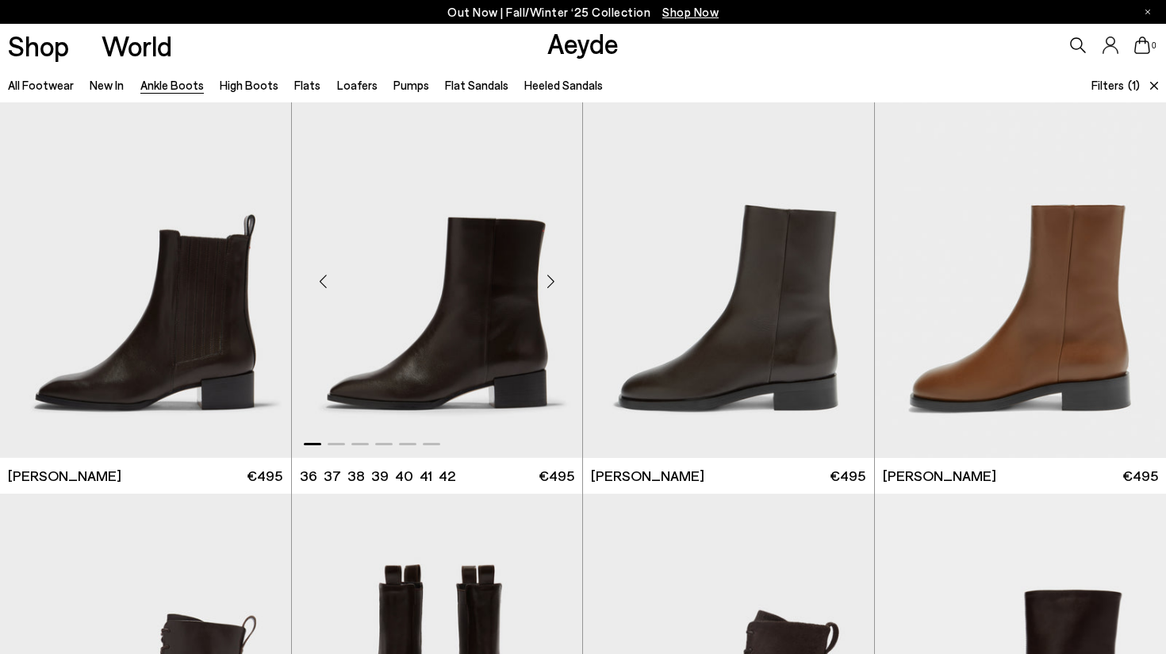
click at [562, 277] on div "Next slide" at bounding box center [551, 281] width 48 height 48
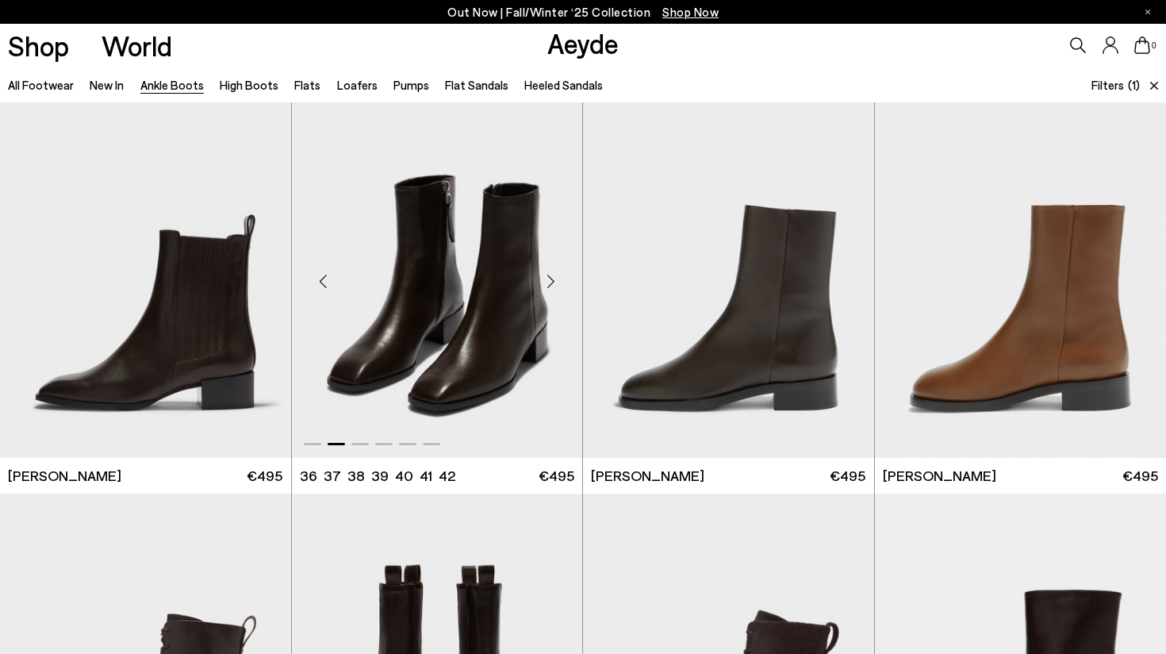
click at [562, 277] on div "Next slide" at bounding box center [551, 281] width 48 height 48
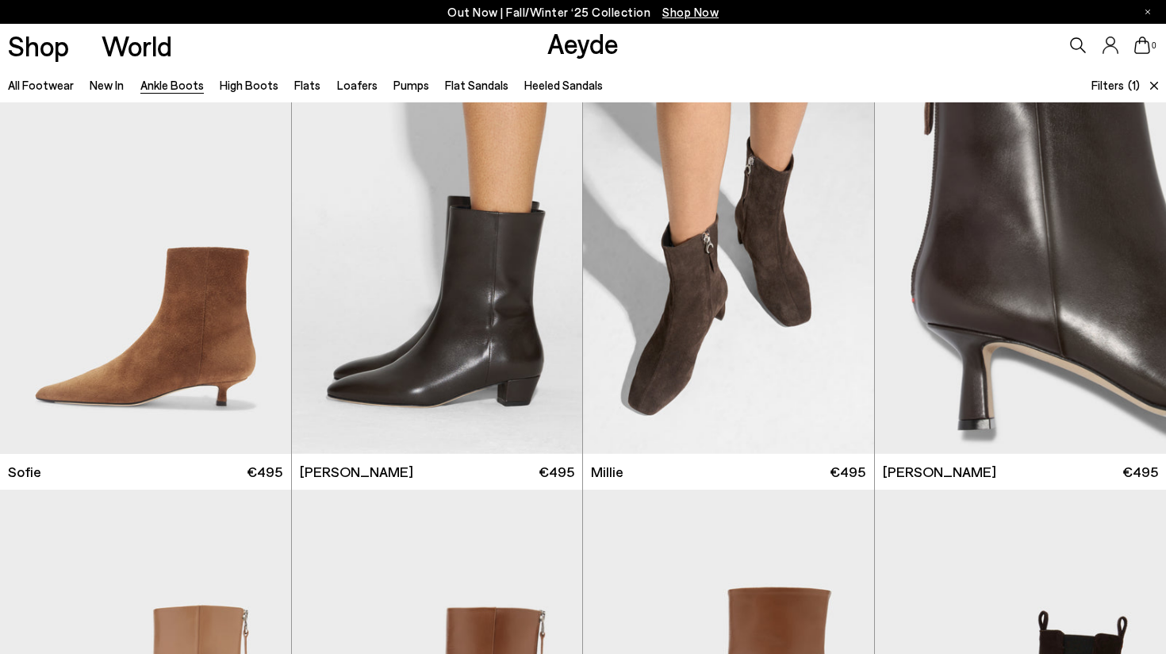
scroll to position [681, 0]
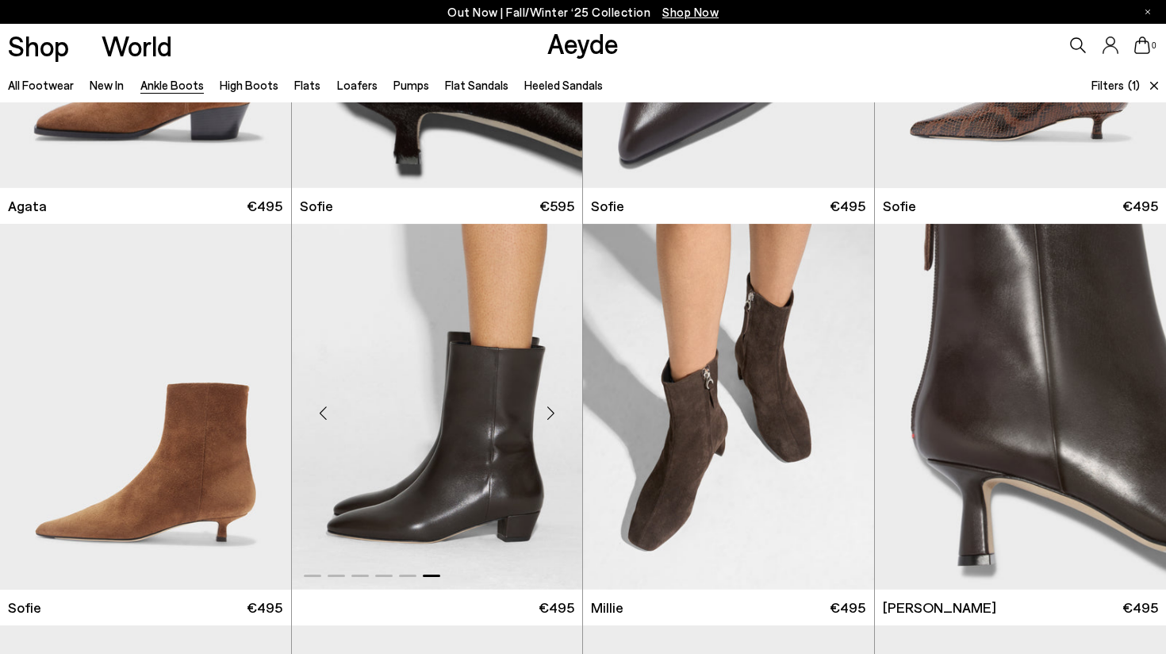
click at [553, 413] on div "Next slide" at bounding box center [551, 413] width 48 height 48
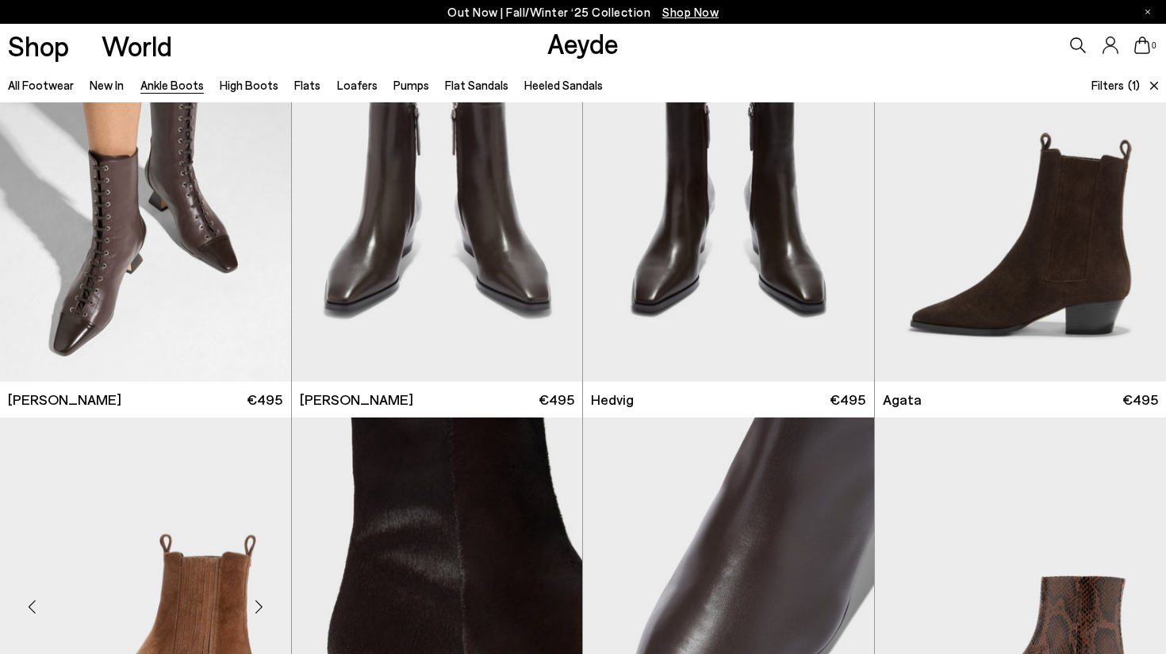
scroll to position [0, 0]
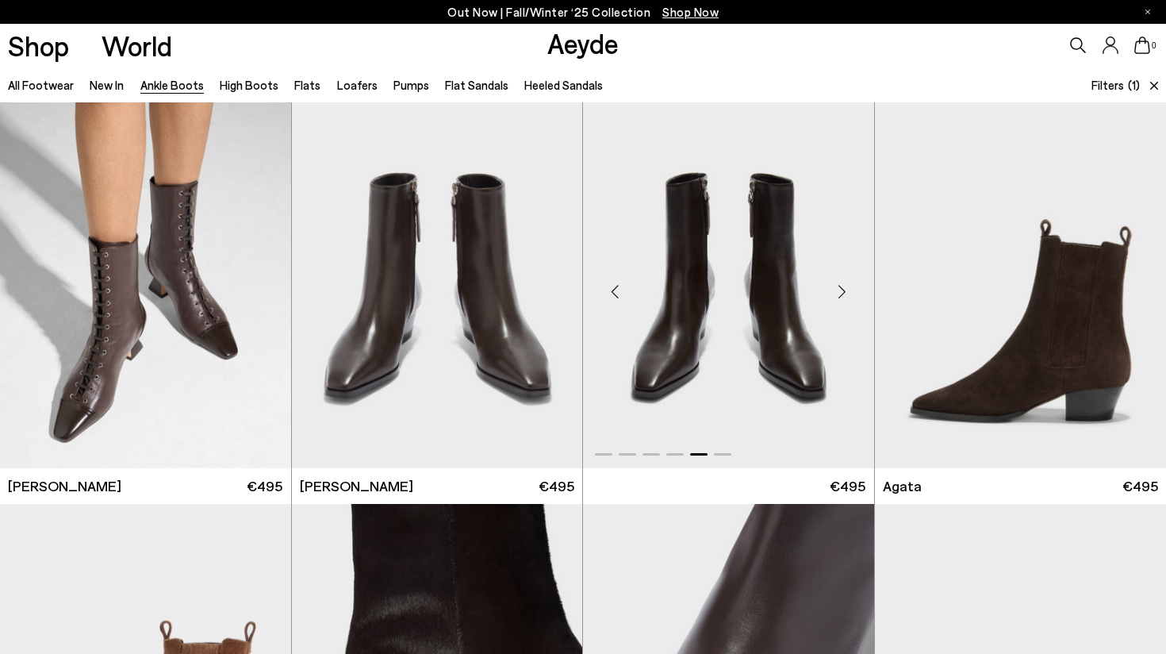
click at [828, 294] on div "Next slide" at bounding box center [843, 292] width 48 height 48
click at [435, 416] on img "5 / 6" at bounding box center [437, 285] width 291 height 366
click at [218, 360] on img "2 / 6" at bounding box center [145, 285] width 291 height 366
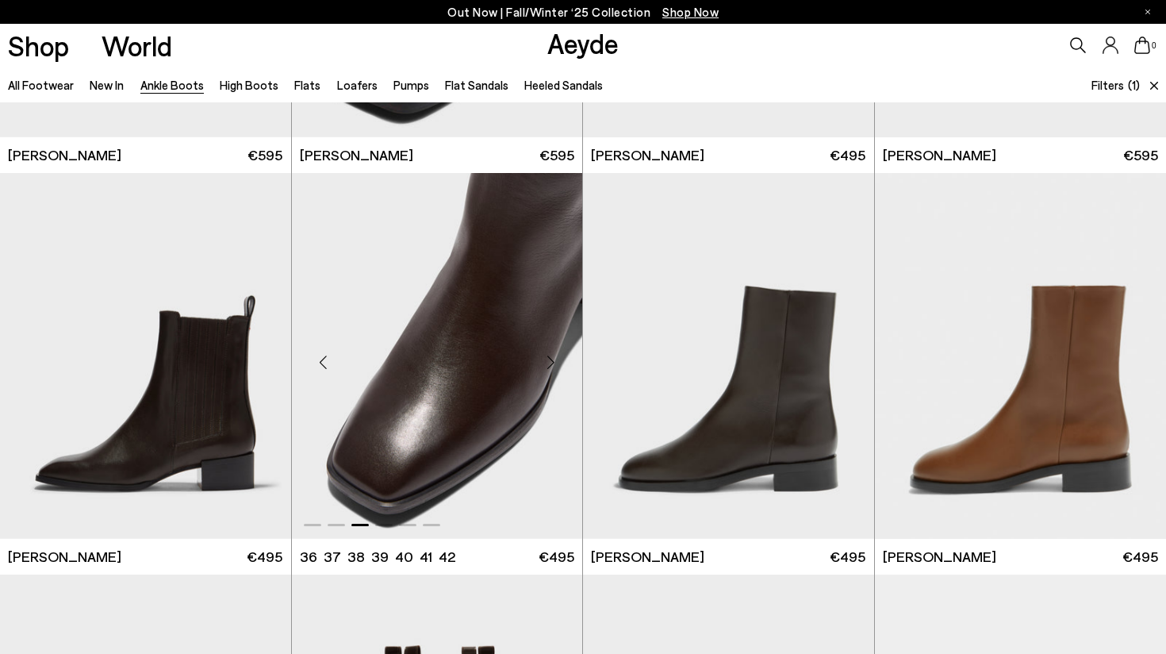
scroll to position [2331, 0]
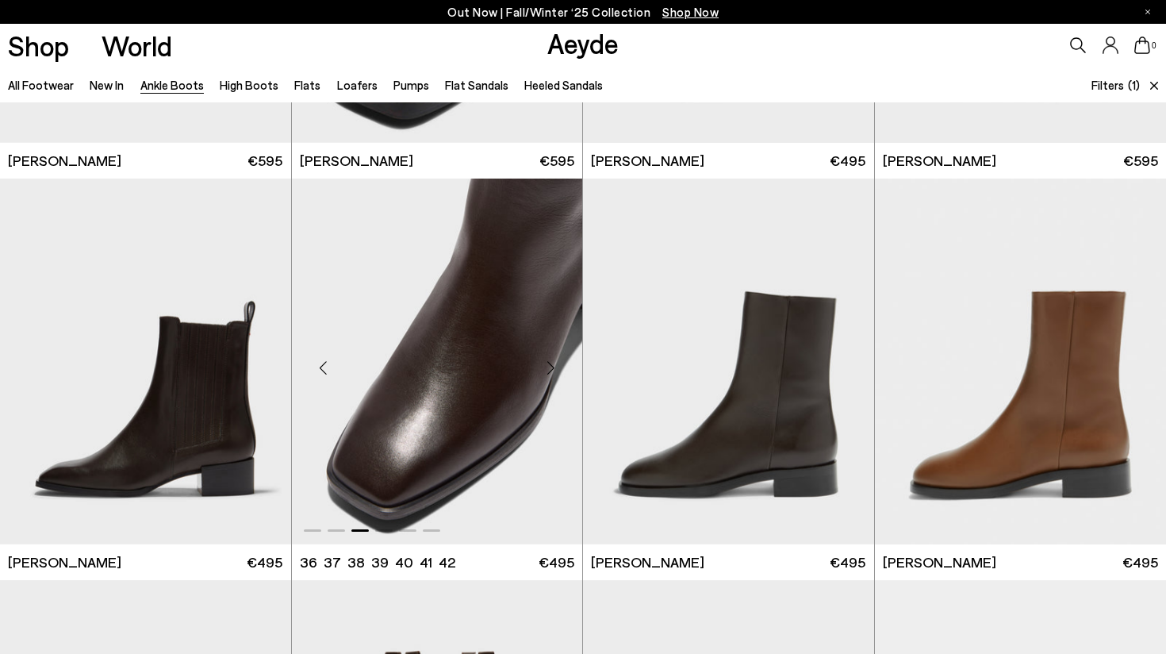
click at [549, 366] on div "Next slide" at bounding box center [551, 367] width 48 height 48
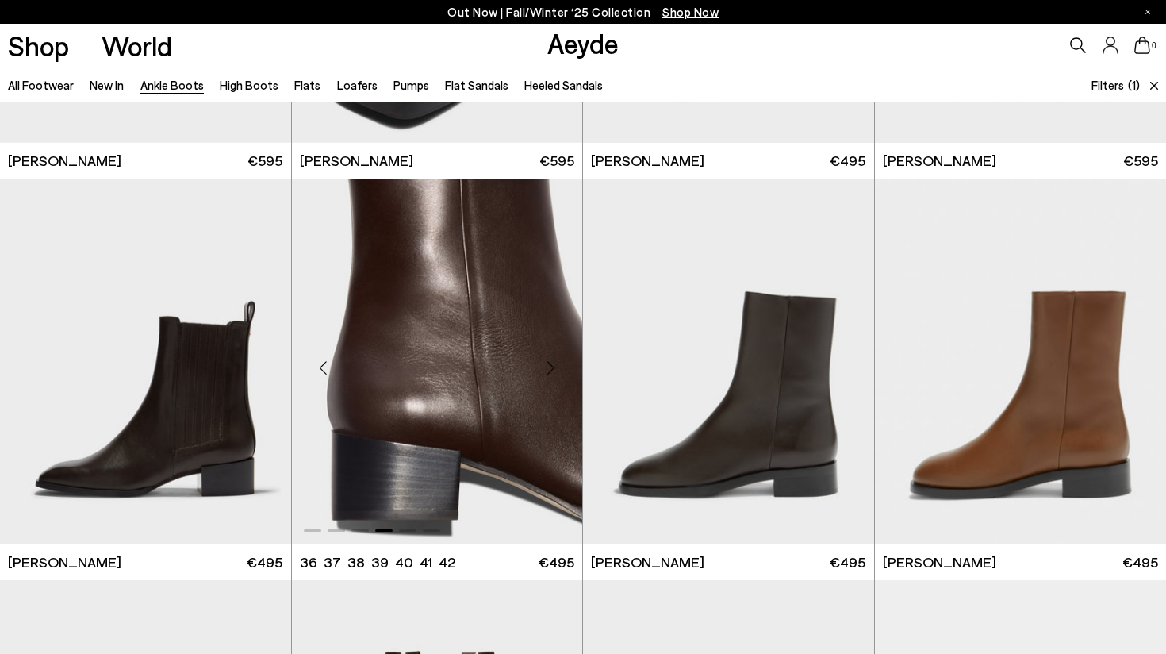
click at [548, 367] on div "Next slide" at bounding box center [551, 367] width 48 height 48
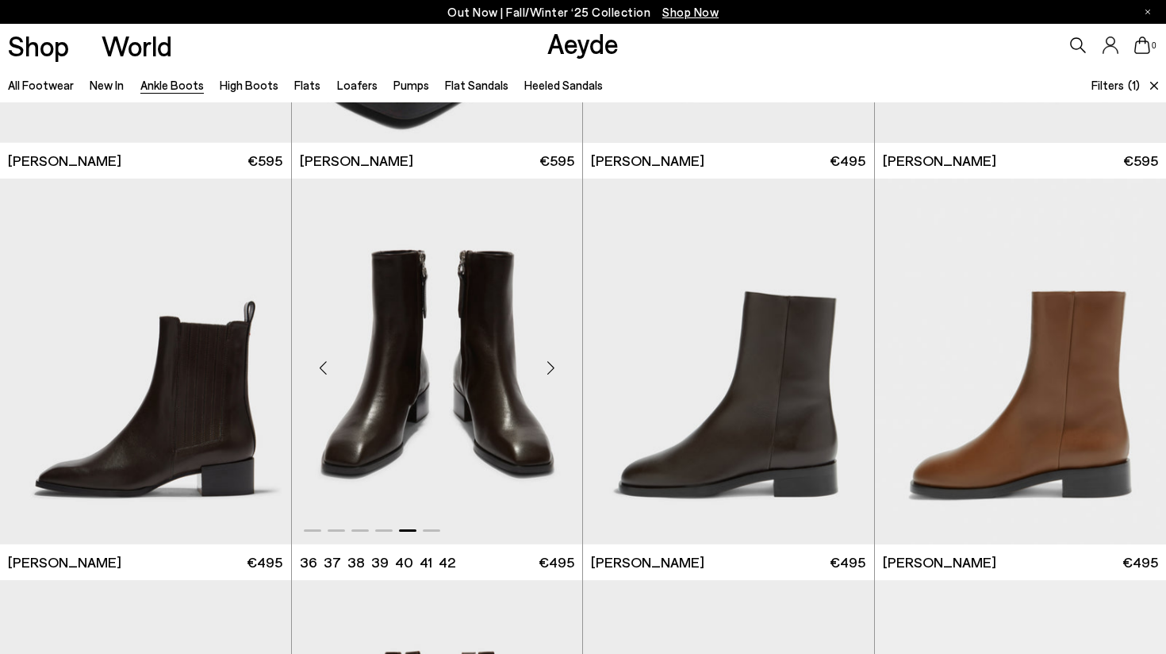
click at [547, 367] on div "Next slide" at bounding box center [551, 367] width 48 height 48
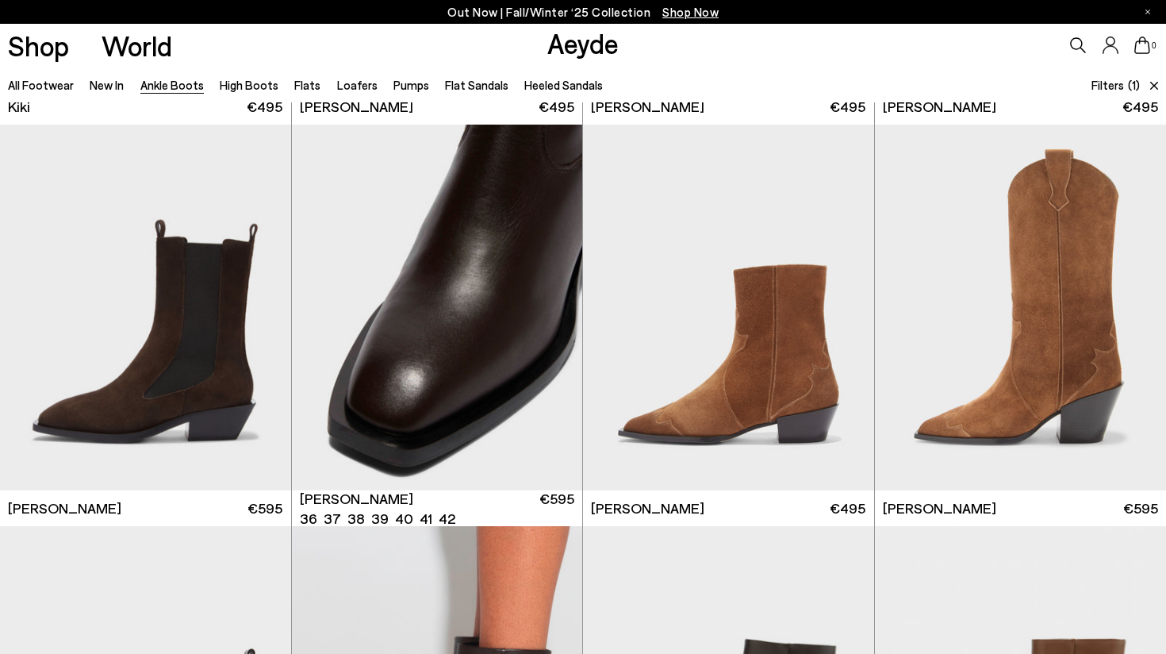
scroll to position [1982, 0]
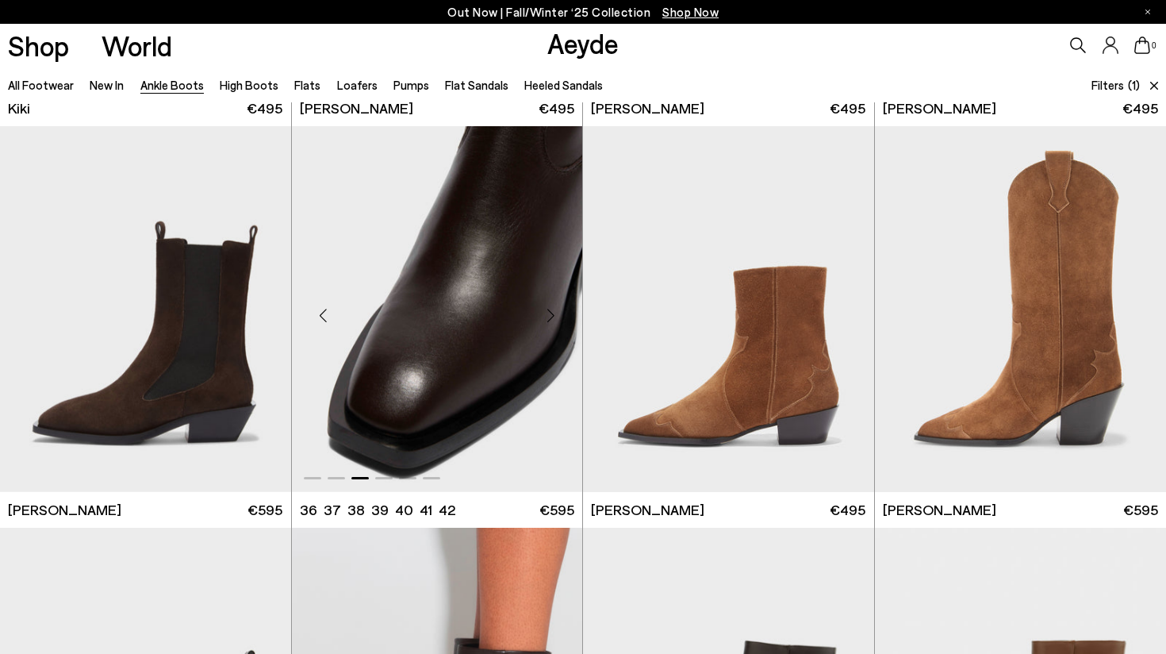
click at [563, 311] on div "Next slide" at bounding box center [551, 316] width 48 height 48
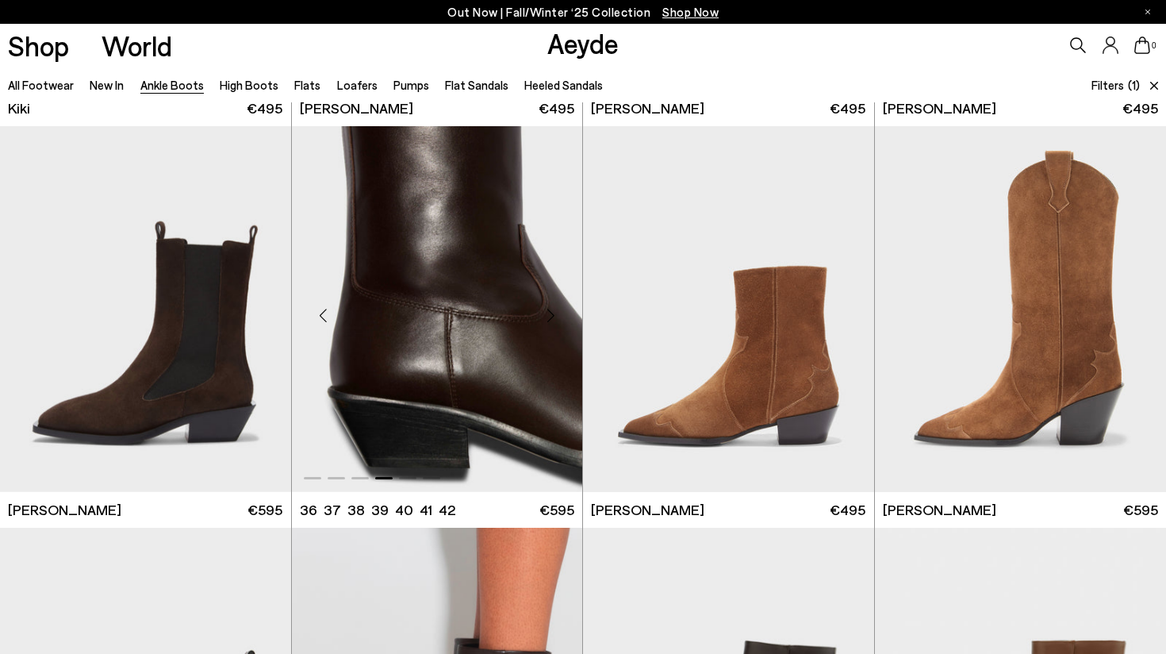
click at [562, 311] on div "Next slide" at bounding box center [551, 316] width 48 height 48
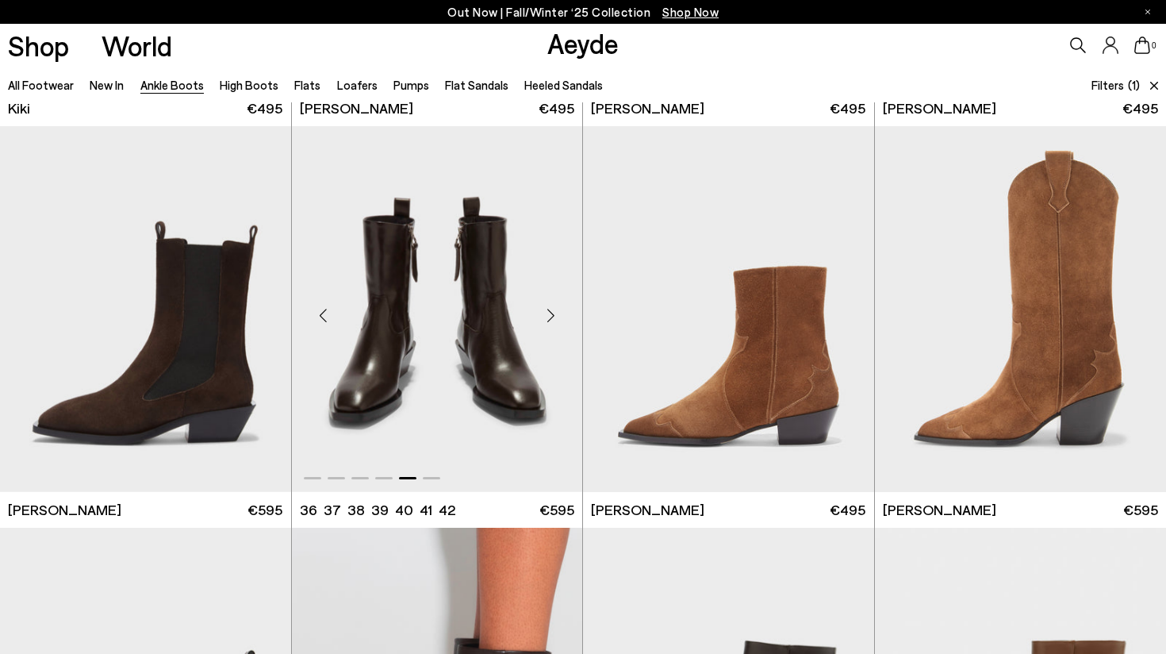
click at [562, 311] on div "Next slide" at bounding box center [551, 316] width 48 height 48
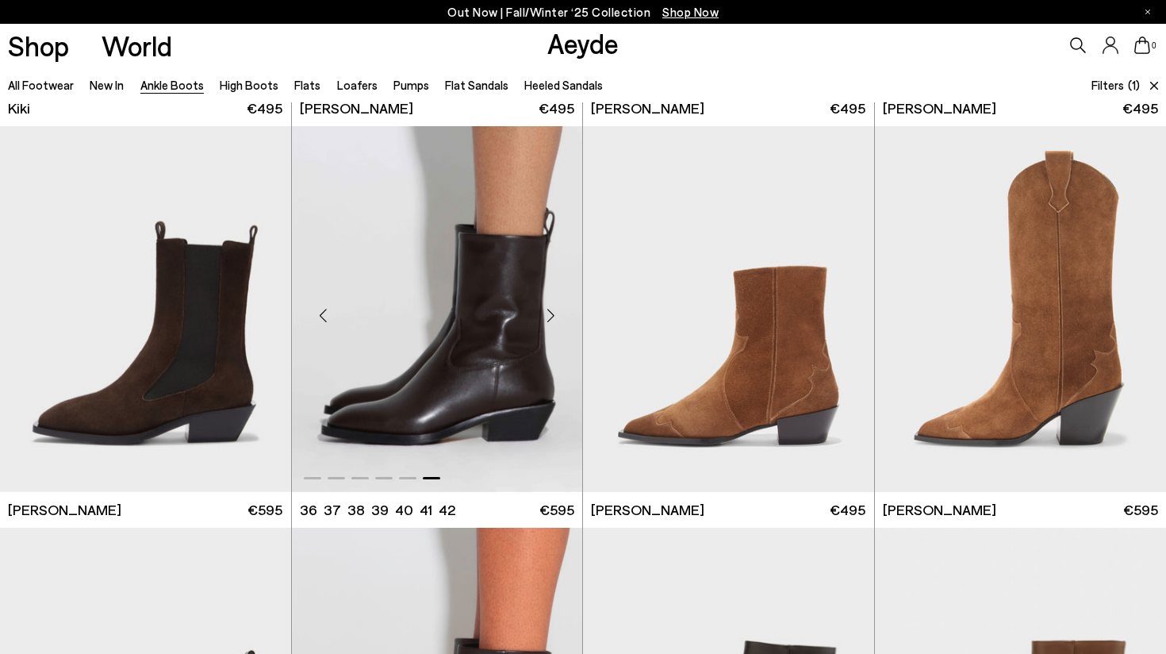
click at [562, 311] on div "Next slide" at bounding box center [551, 316] width 48 height 48
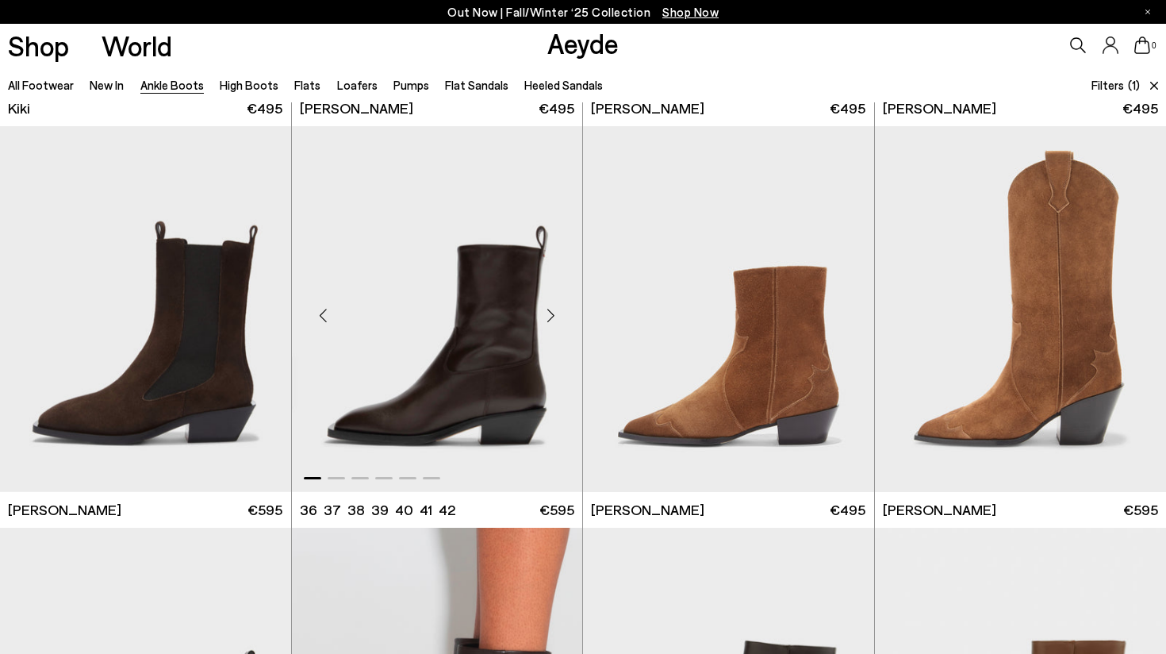
click at [562, 311] on div "Next slide" at bounding box center [551, 316] width 48 height 48
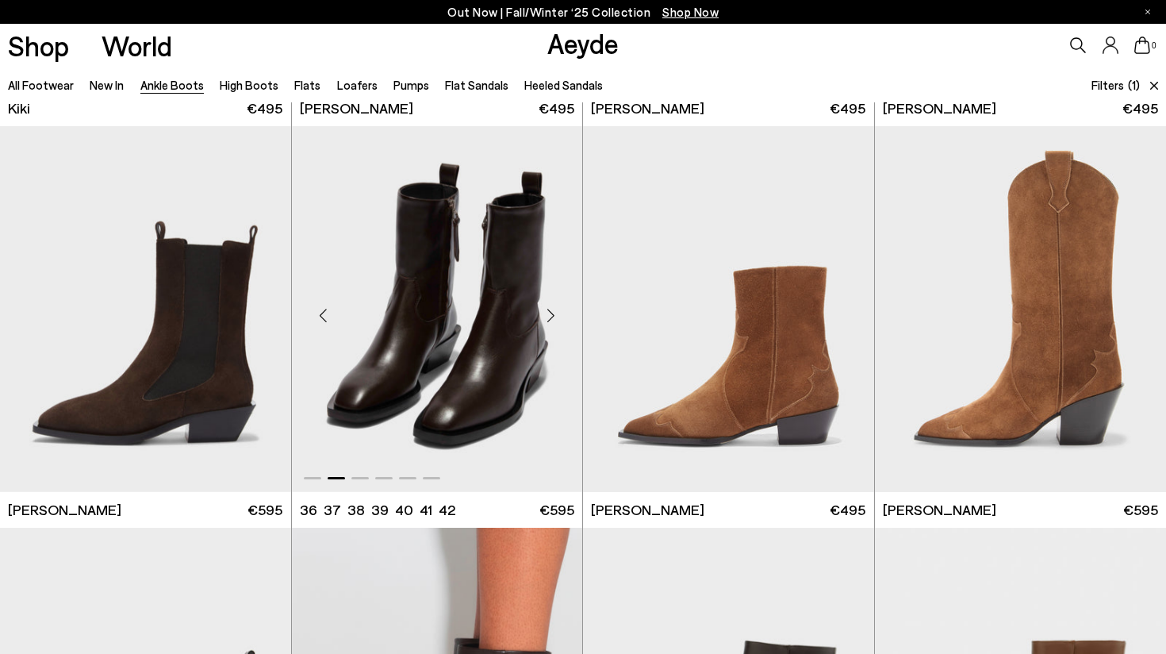
click at [562, 311] on div "Next slide" at bounding box center [551, 316] width 48 height 48
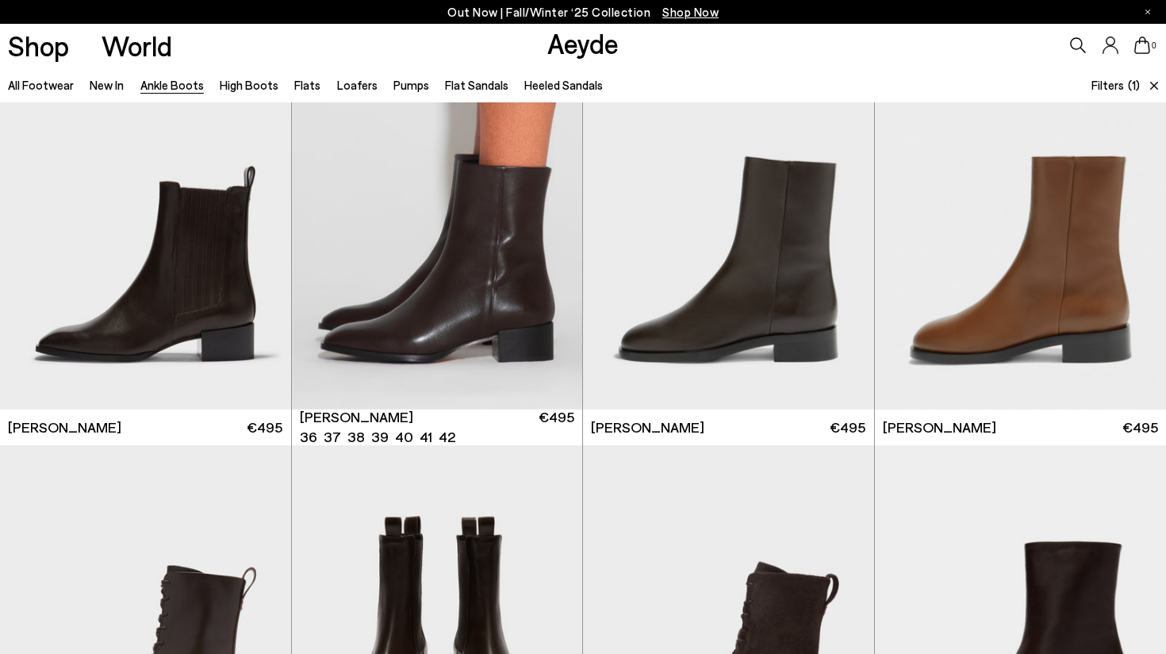
scroll to position [2459, 0]
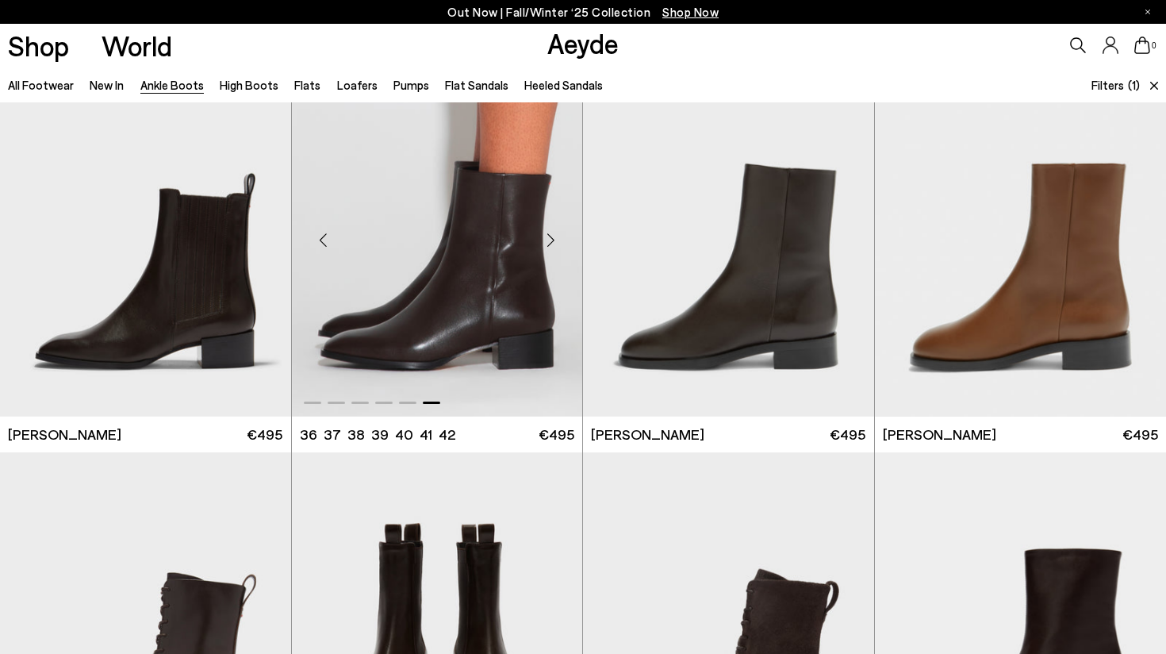
click at [560, 245] on div "Next slide" at bounding box center [551, 240] width 48 height 48
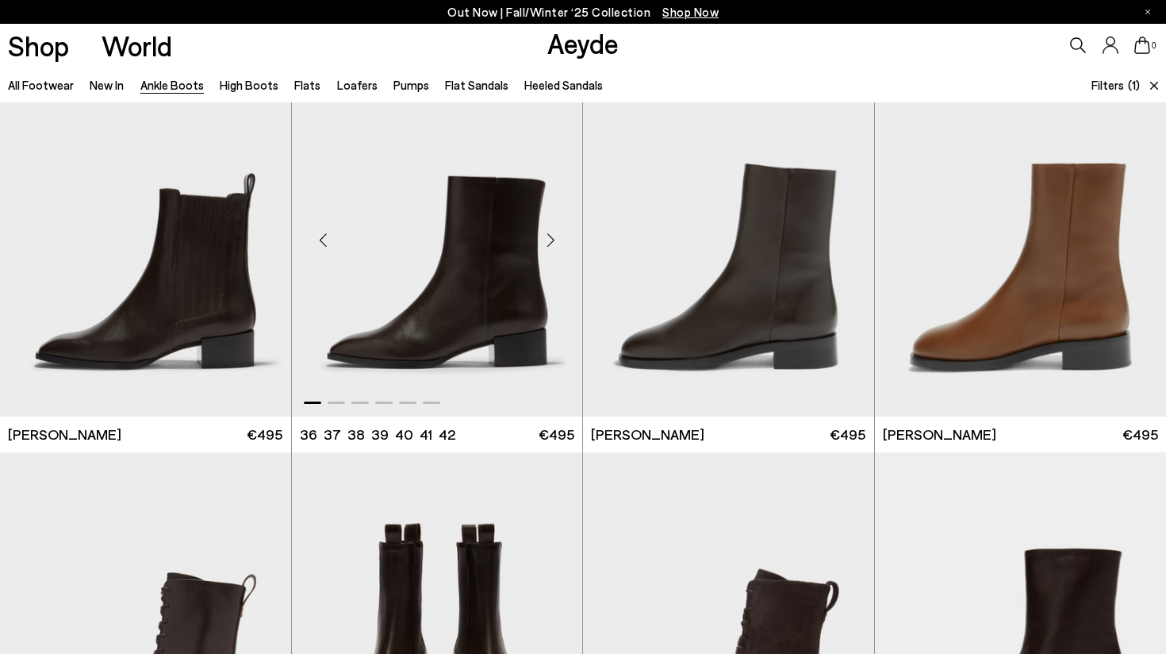
click at [560, 246] on div "Next slide" at bounding box center [551, 240] width 48 height 48
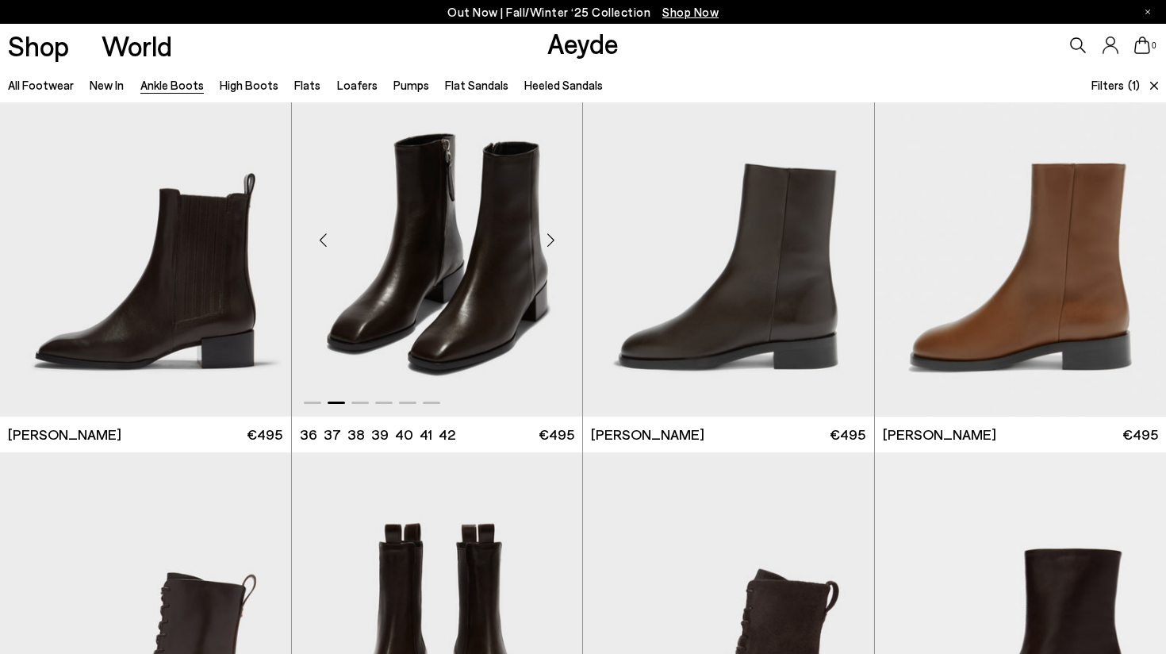
click at [520, 307] on img "2 / 6" at bounding box center [437, 234] width 291 height 366
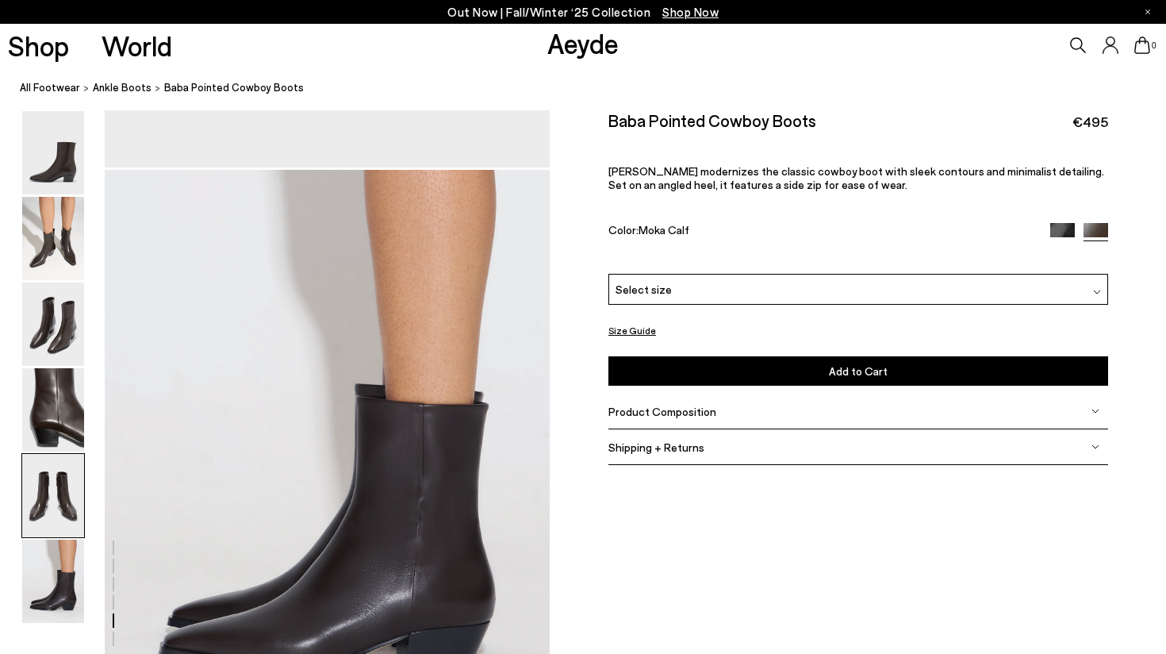
scroll to position [3196, 0]
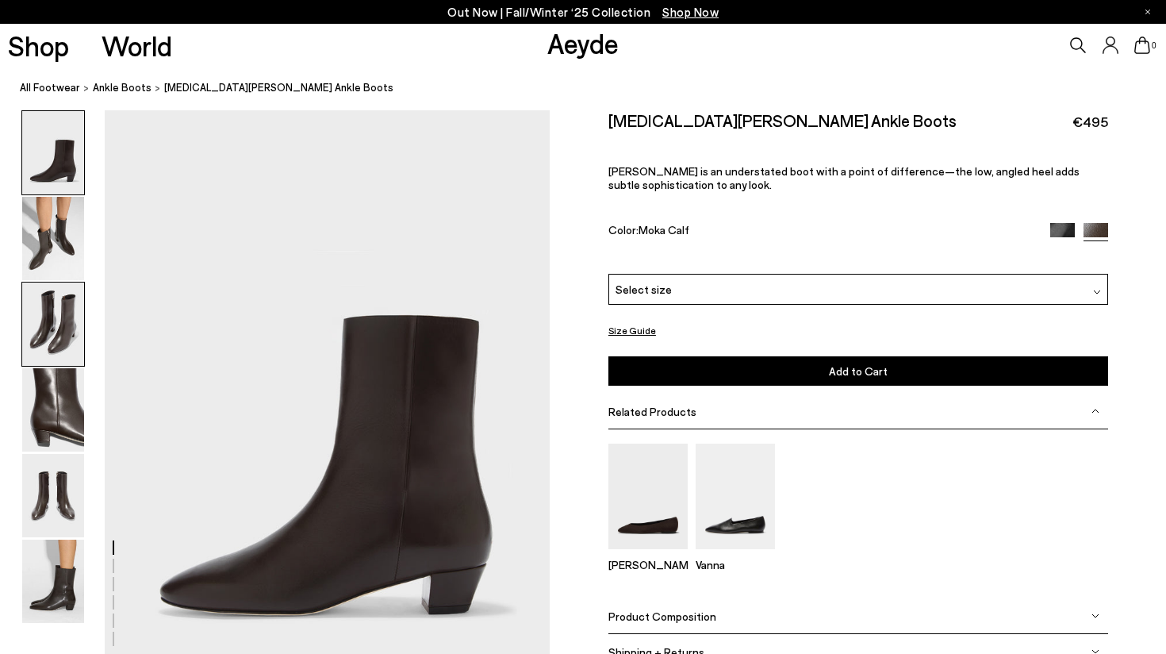
click at [44, 311] on img at bounding box center [53, 323] width 62 height 83
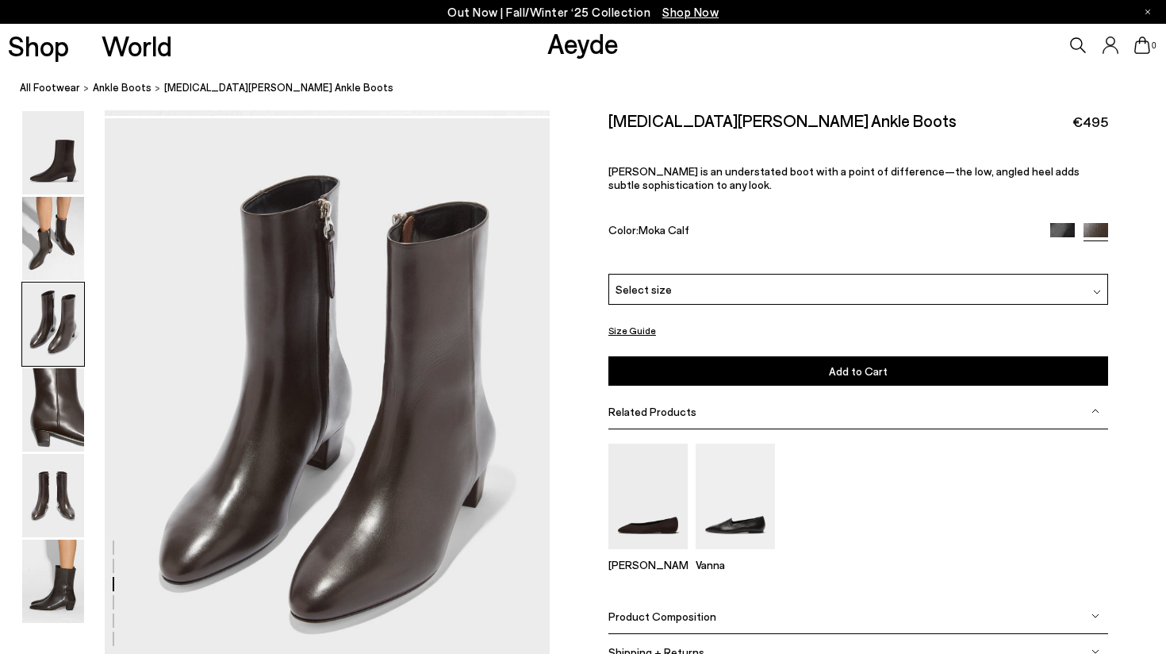
scroll to position [1194, 0]
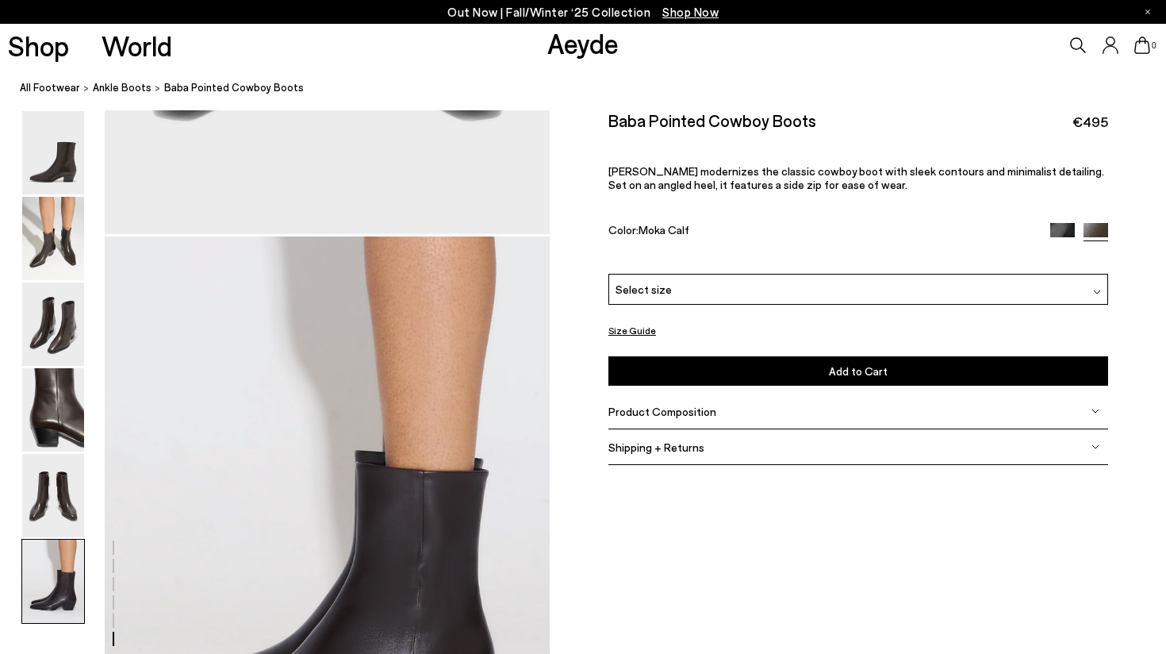
scroll to position [3015, 0]
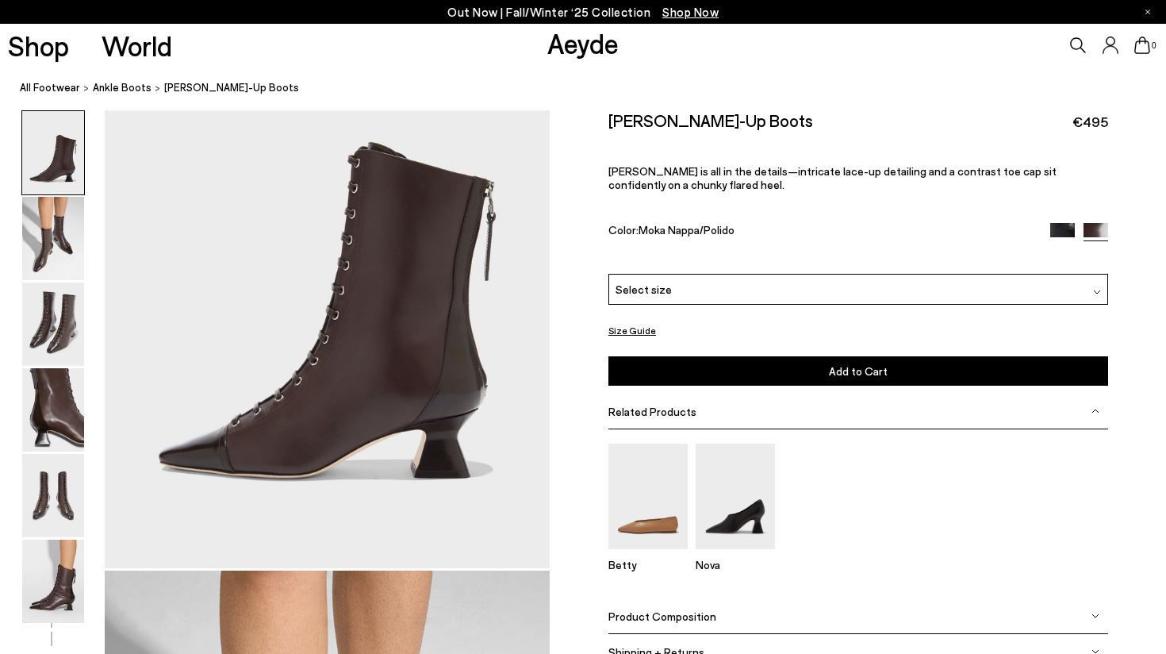
scroll to position [616, 0]
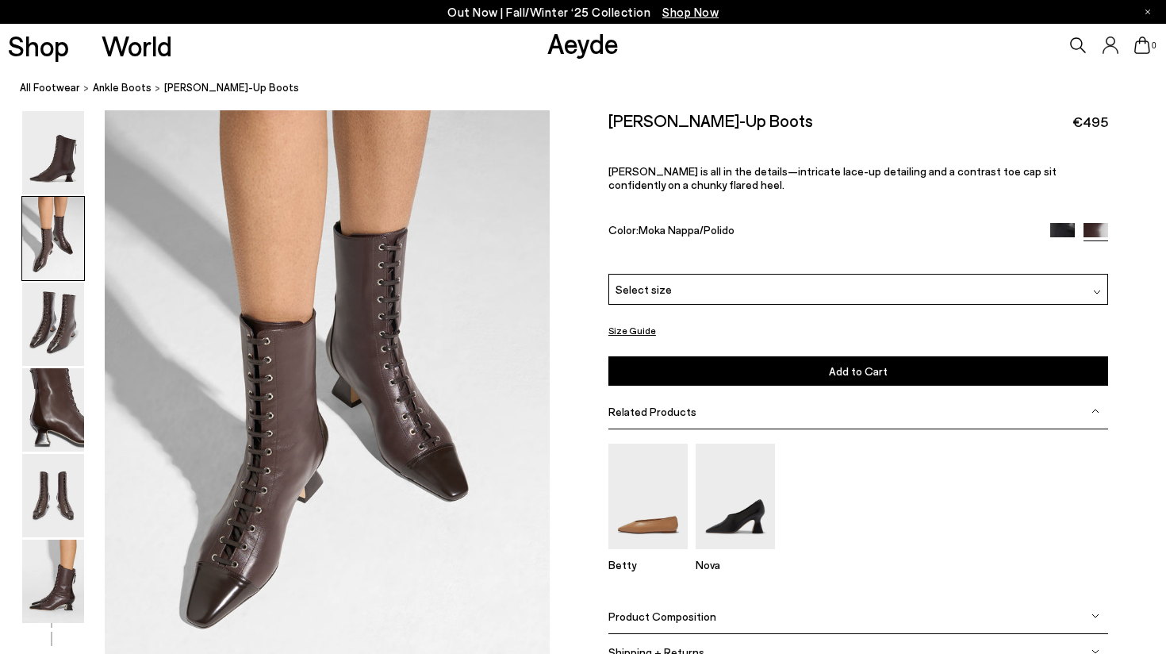
click at [1067, 232] on img at bounding box center [1062, 235] width 25 height 25
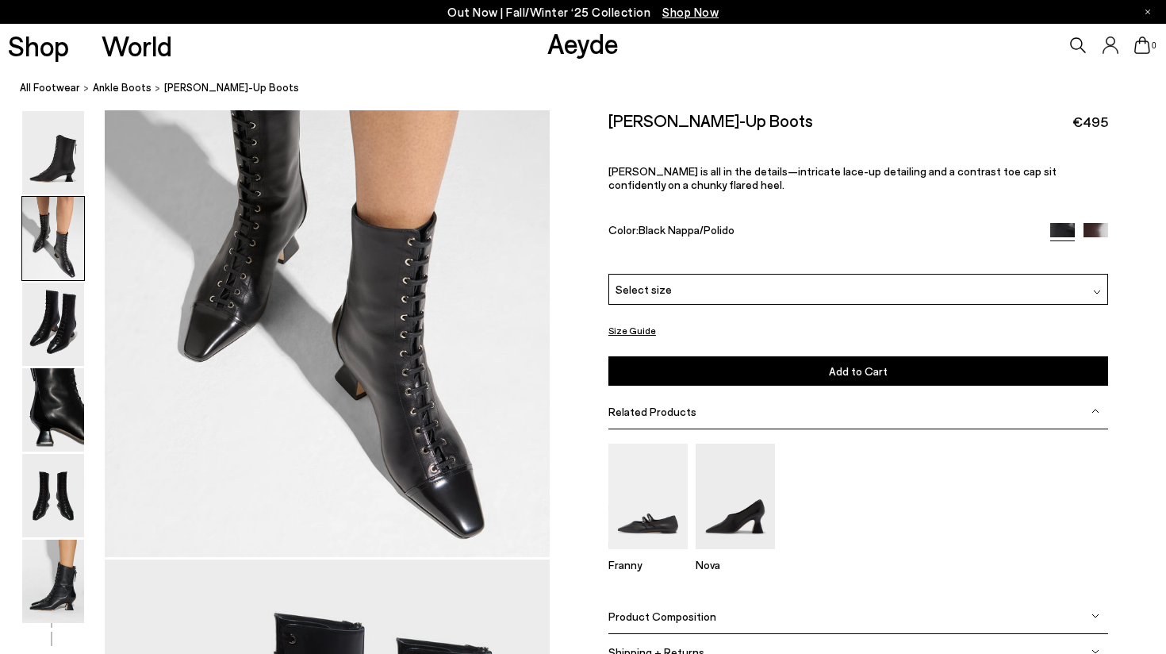
scroll to position [750, 0]
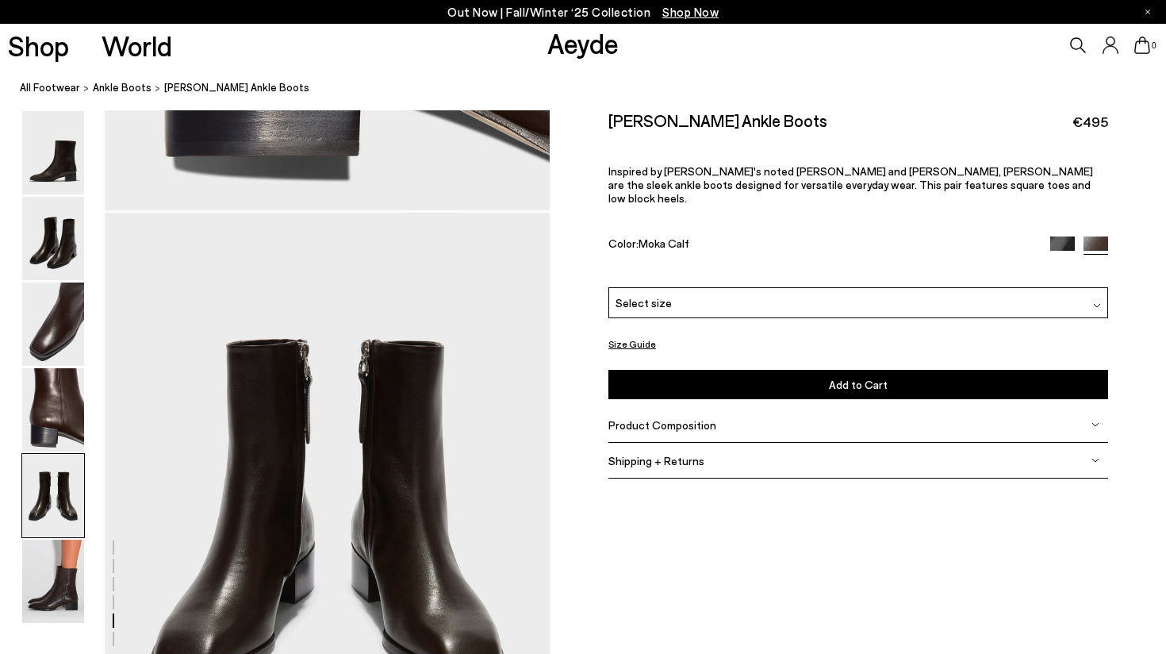
scroll to position [2361, 0]
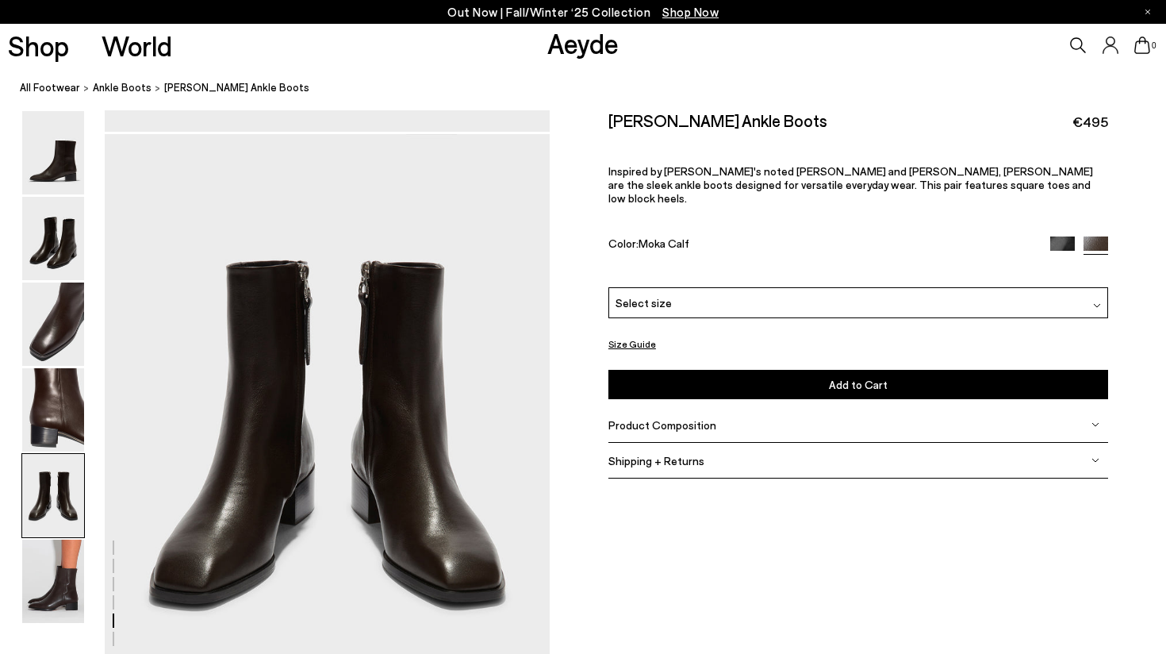
click at [739, 271] on div "[PERSON_NAME] Ankle Boots €495 Inspired by [PERSON_NAME]'s noted [PERSON_NAME] …" at bounding box center [858, 198] width 500 height 177
click at [733, 303] on div "Select size" at bounding box center [858, 302] width 500 height 31
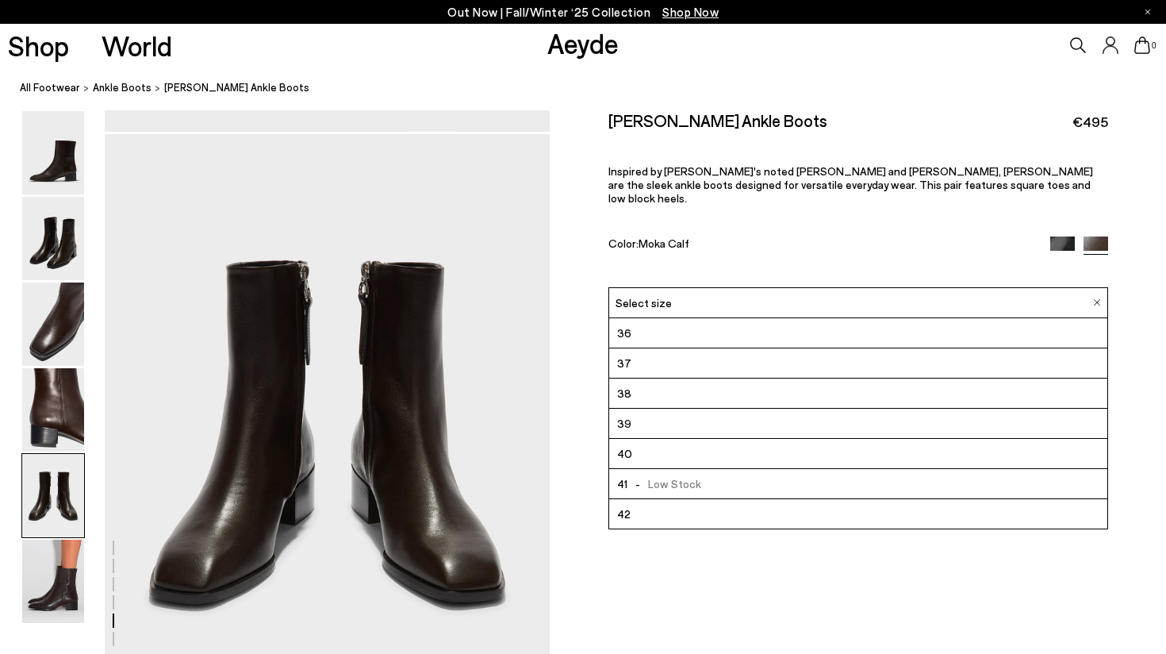
click at [696, 409] on li "39" at bounding box center [858, 424] width 498 height 30
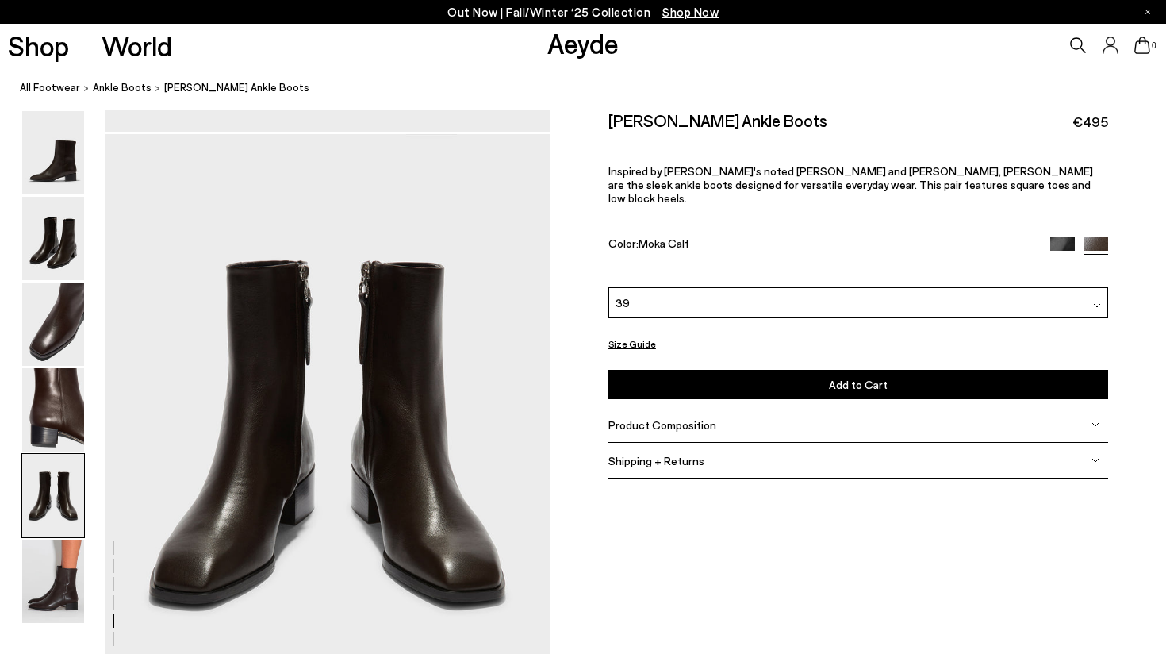
click at [718, 370] on button "Add to Cart Select a Size First" at bounding box center [858, 384] width 500 height 29
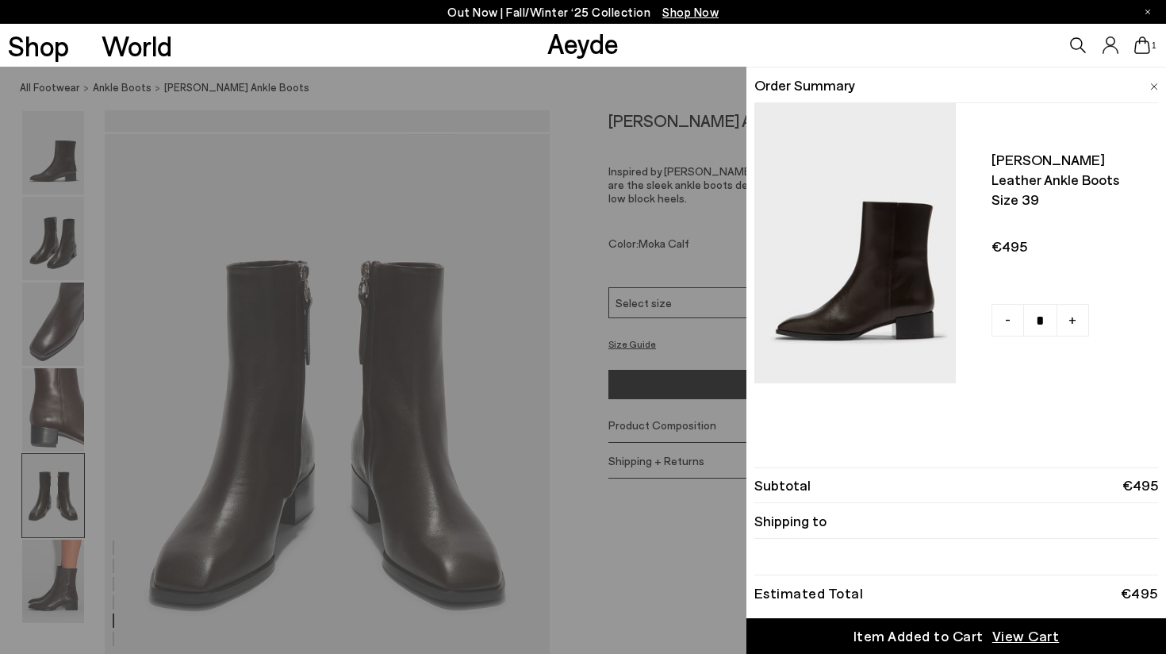
scroll to position [2358, 0]
click at [779, 489] on li "Subtotal €495" at bounding box center [956, 485] width 404 height 36
click at [1014, 638] on span "View Cart" at bounding box center [1025, 636] width 67 height 20
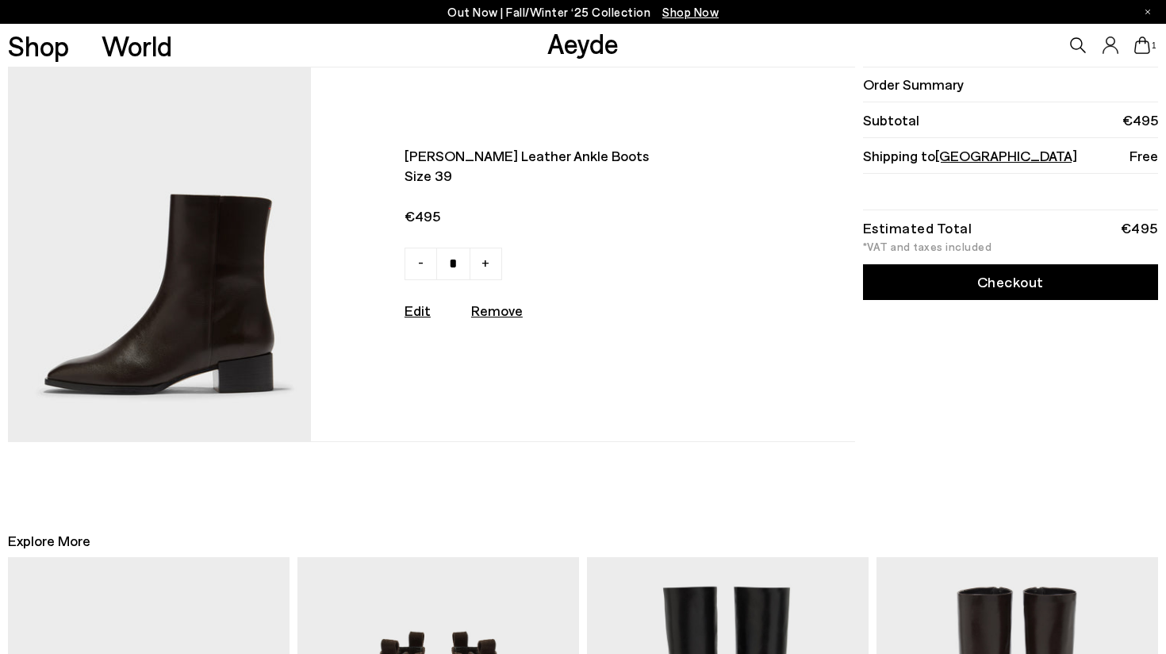
click at [1007, 275] on link "Checkout" at bounding box center [1010, 282] width 295 height 36
